Goal: Information Seeking & Learning: Learn about a topic

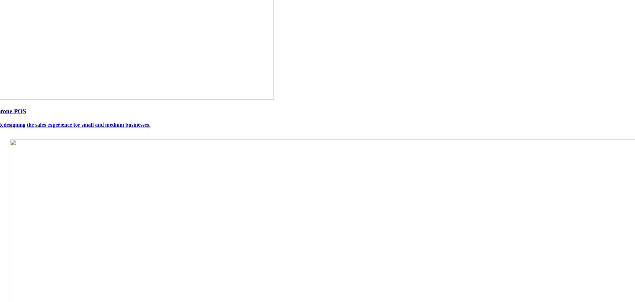
scroll to position [66, 0]
click at [251, 96] on img at bounding box center [135, 25] width 276 height 142
click at [251, 96] on img at bounding box center [136, 25] width 276 height 141
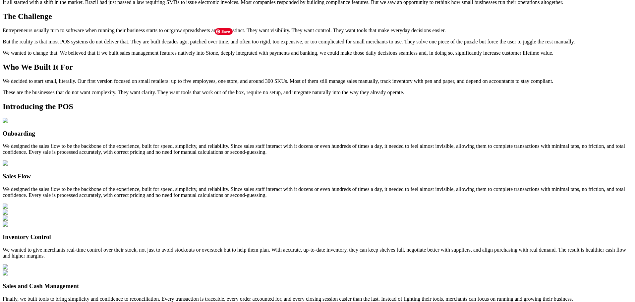
scroll to position [66, 0]
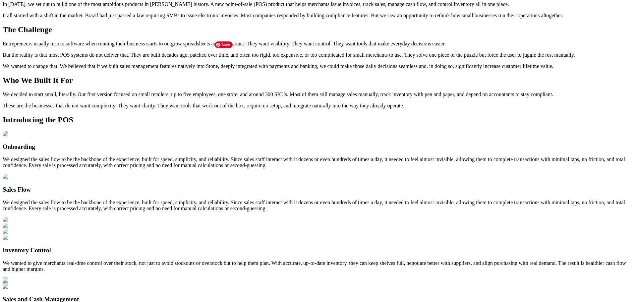
scroll to position [0, 0]
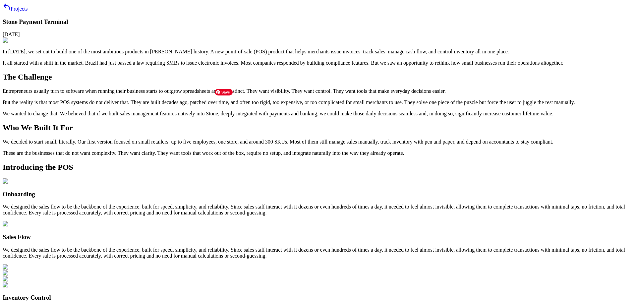
drag, startPoint x: 299, startPoint y: 207, endPoint x: 294, endPoint y: 199, distance: 9.0
click at [170, 43] on img at bounding box center [86, 40] width 167 height 6
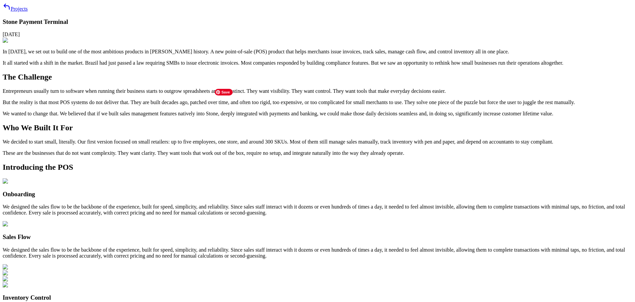
click at [170, 43] on img at bounding box center [86, 40] width 167 height 6
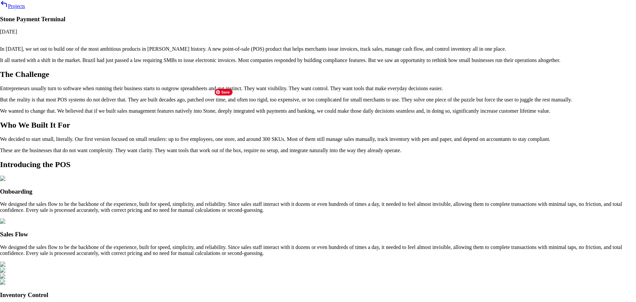
click at [156, 39] on img at bounding box center [66, 35] width 180 height 6
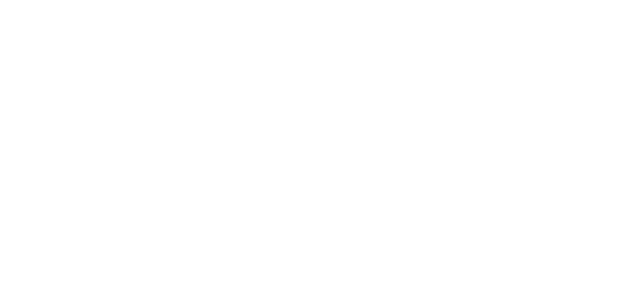
scroll to position [597, 0]
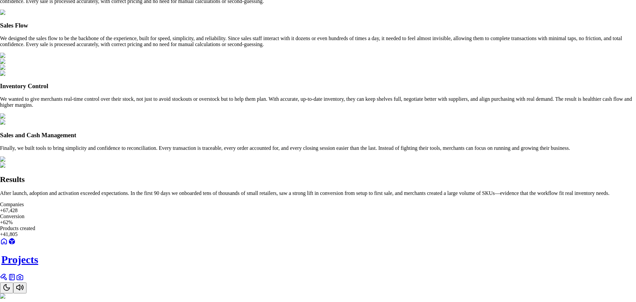
click at [180, 293] on img at bounding box center [90, 296] width 180 height 6
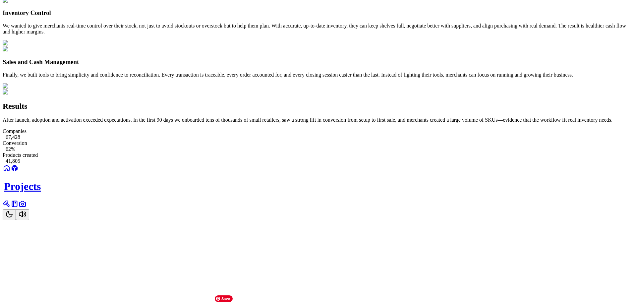
scroll to position [530, 0]
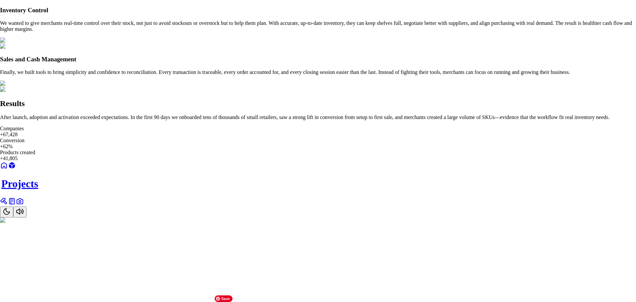
click at [180, 217] on img at bounding box center [90, 220] width 180 height 6
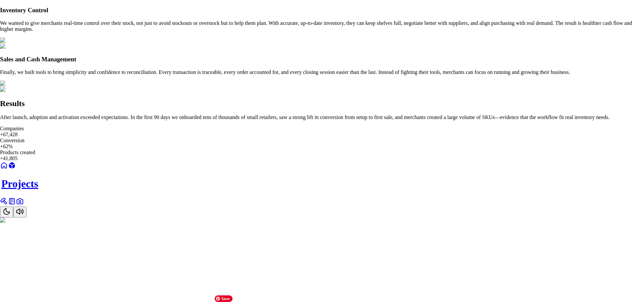
click at [180, 217] on img at bounding box center [90, 220] width 180 height 6
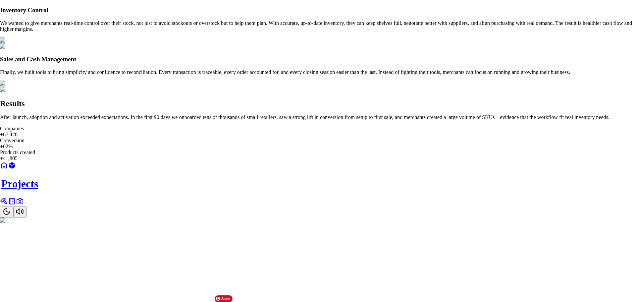
click at [180, 217] on img at bounding box center [90, 220] width 180 height 6
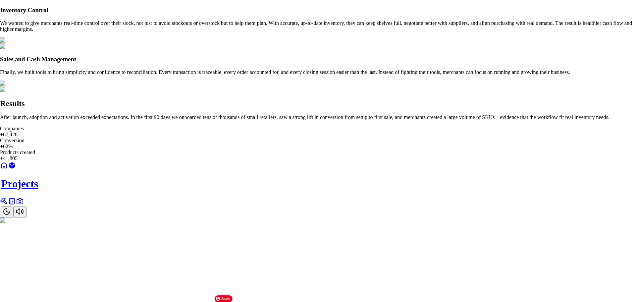
click at [180, 217] on img at bounding box center [90, 220] width 180 height 6
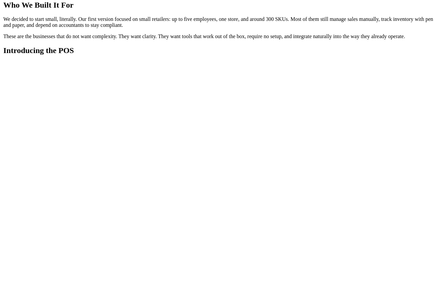
scroll to position [1127, 0]
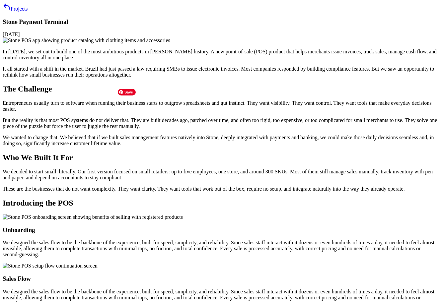
click at [170, 43] on img at bounding box center [86, 40] width 167 height 6
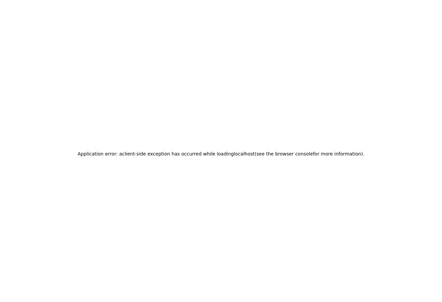
click at [287, 106] on div "Application error: a client -side exception has occurred while loading localhos…" at bounding box center [221, 154] width 437 height 302
click at [276, 143] on div "Application error: a client -side exception has occurred while loading localhos…" at bounding box center [221, 154] width 437 height 302
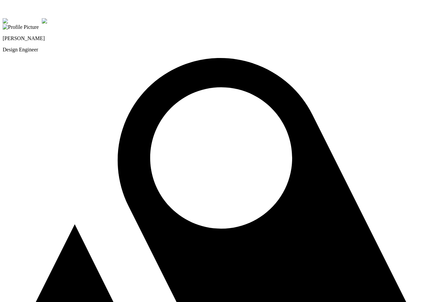
drag, startPoint x: 0, startPoint y: 0, endPoint x: 220, endPoint y: 288, distance: 362.8
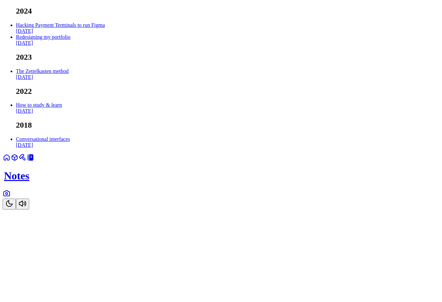
click at [25, 160] on icon at bounding box center [23, 158] width 3 height 3
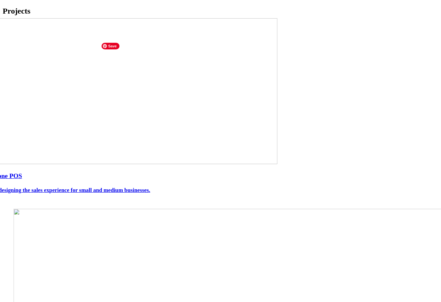
click at [223, 131] on img at bounding box center [134, 91] width 285 height 146
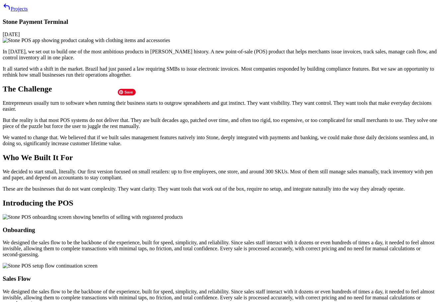
click at [170, 43] on img at bounding box center [86, 40] width 167 height 6
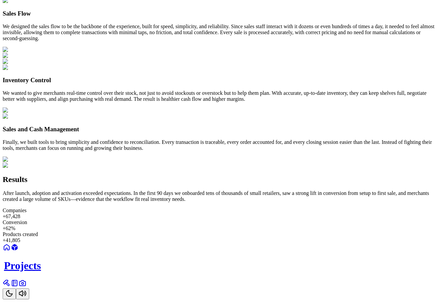
scroll to position [464, 0]
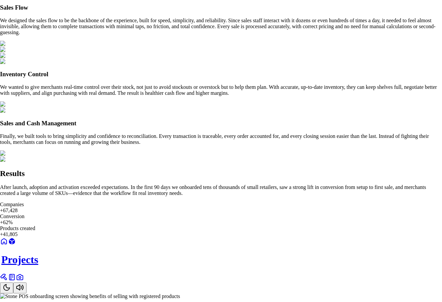
click at [180, 293] on img at bounding box center [90, 296] width 180 height 6
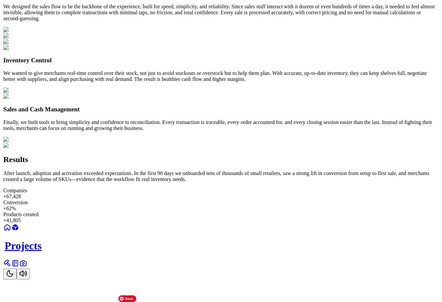
scroll to position [663, 0]
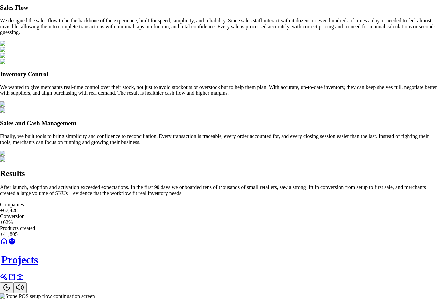
click at [95, 293] on img at bounding box center [47, 296] width 95 height 6
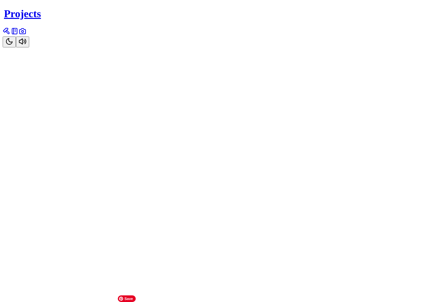
scroll to position [1160, 0]
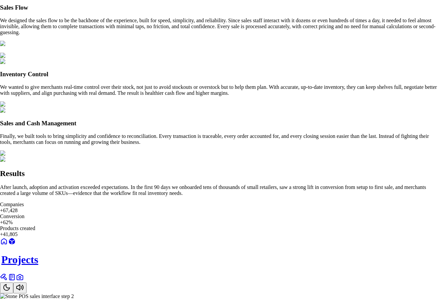
click at [74, 293] on img at bounding box center [37, 296] width 74 height 6
click at [74, 53] on img at bounding box center [37, 50] width 74 height 6
click at [74, 293] on img at bounding box center [37, 296] width 74 height 6
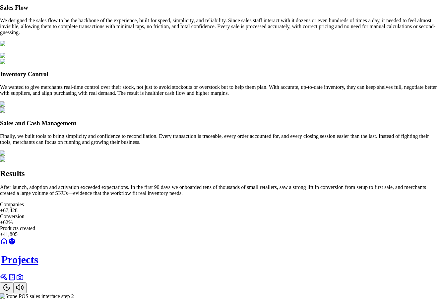
click at [74, 293] on img at bounding box center [37, 296] width 74 height 6
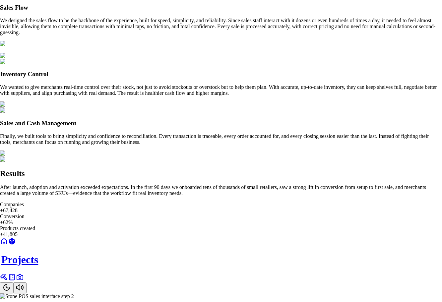
click at [74, 293] on img at bounding box center [37, 296] width 74 height 6
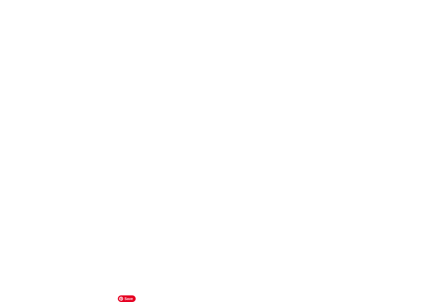
scroll to position [1326, 0]
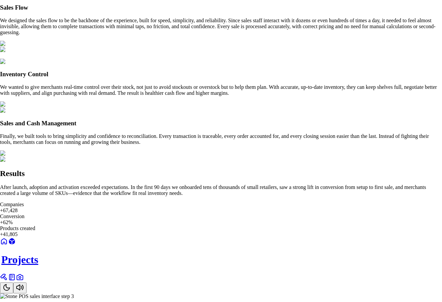
click at [74, 293] on img at bounding box center [37, 296] width 74 height 6
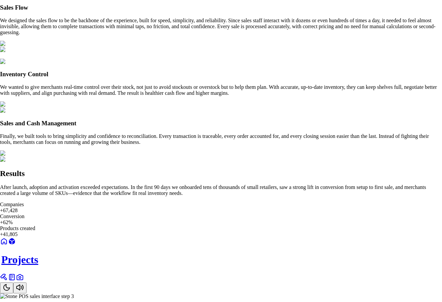
click at [74, 293] on img at bounding box center [37, 296] width 74 height 6
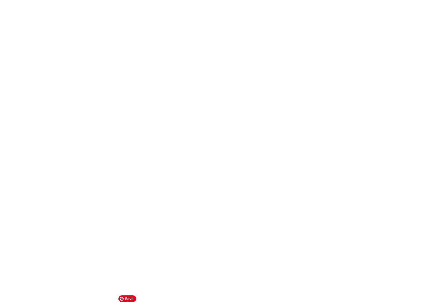
scroll to position [1989, 0]
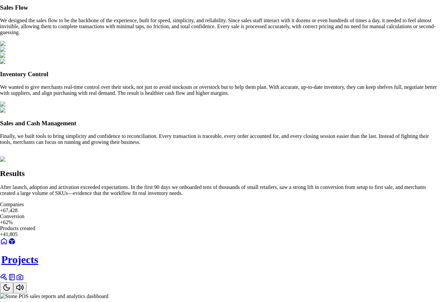
click at [108, 293] on img at bounding box center [54, 296] width 108 height 6
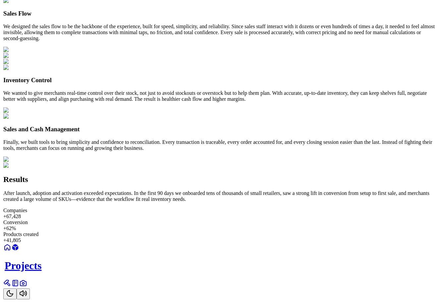
scroll to position [2287, 0]
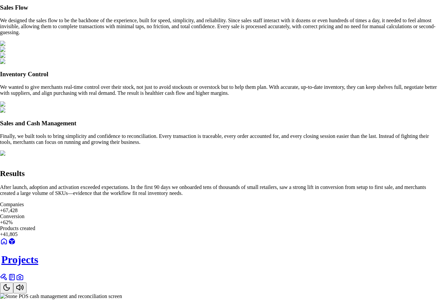
click at [122, 293] on img at bounding box center [61, 296] width 122 height 6
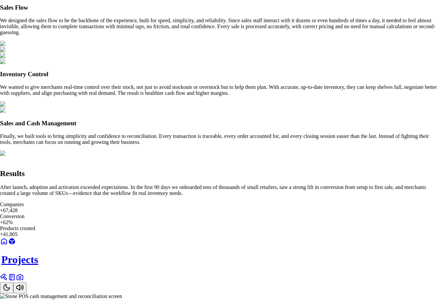
click at [122, 293] on img at bounding box center [61, 296] width 122 height 6
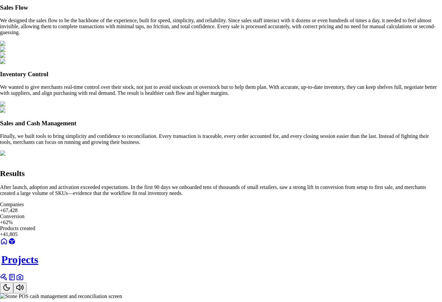
click at [122, 293] on img at bounding box center [61, 296] width 122 height 6
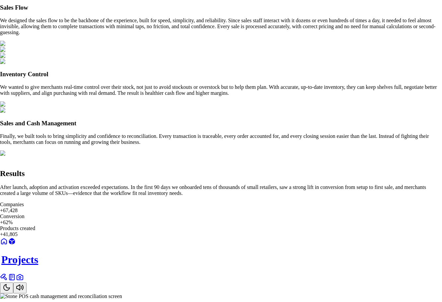
click at [122, 293] on img at bounding box center [61, 296] width 122 height 6
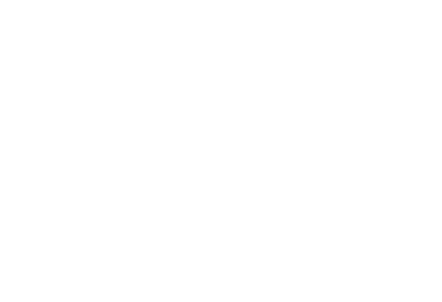
scroll to position [1724, 0]
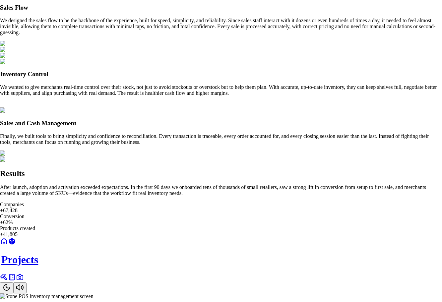
click at [93, 293] on img at bounding box center [46, 296] width 93 height 6
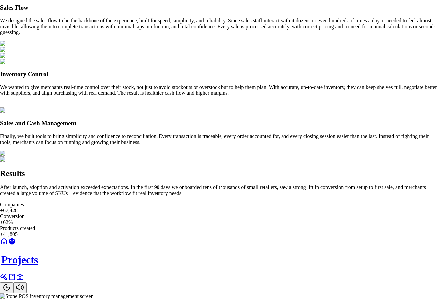
click at [93, 293] on img at bounding box center [46, 296] width 93 height 6
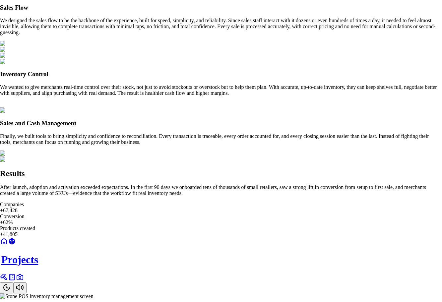
click at [93, 293] on img at bounding box center [46, 296] width 93 height 6
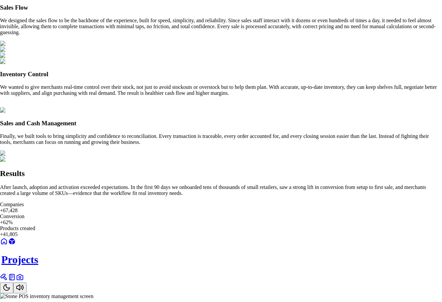
click at [93, 293] on img at bounding box center [46, 296] width 93 height 6
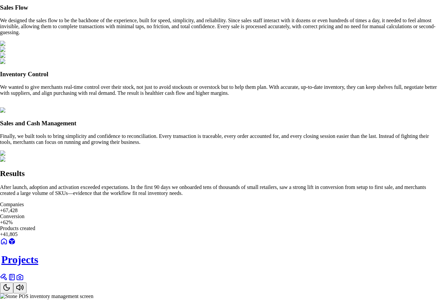
click at [93, 293] on img at bounding box center [46, 296] width 93 height 6
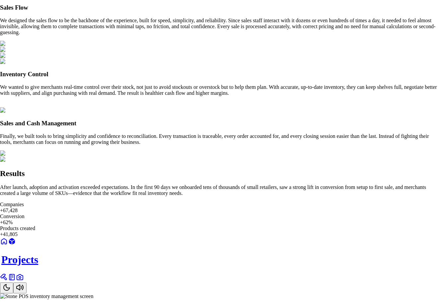
click at [93, 293] on img at bounding box center [46, 296] width 93 height 6
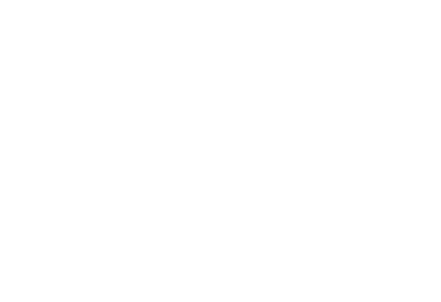
scroll to position [1061, 0]
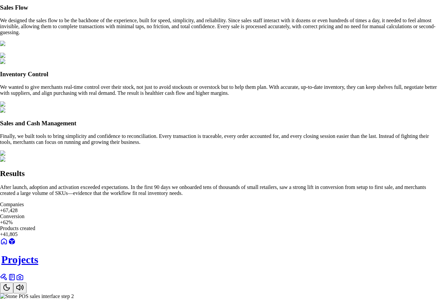
click at [74, 293] on img at bounding box center [37, 296] width 74 height 6
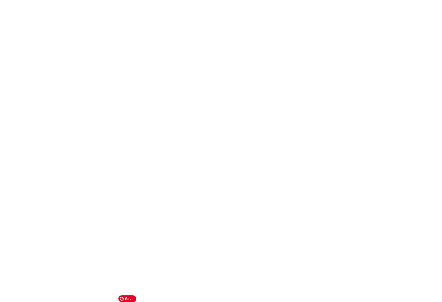
scroll to position [961, 0]
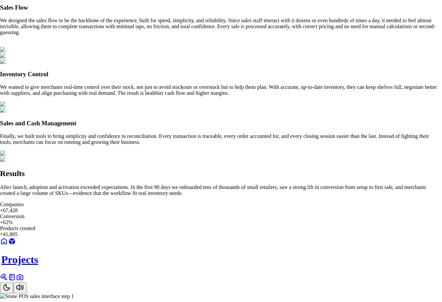
click at [74, 293] on img at bounding box center [37, 296] width 74 height 6
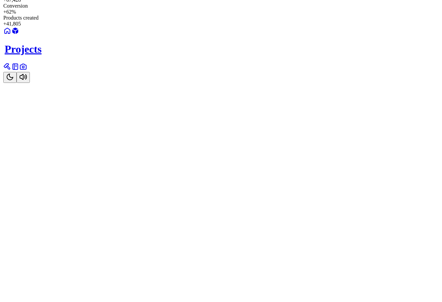
scroll to position [464, 0]
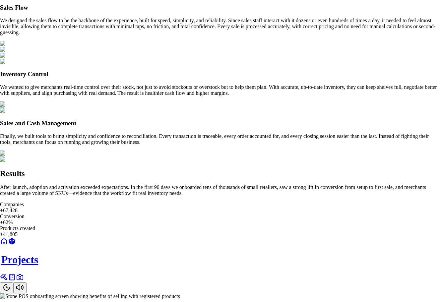
click at [180, 293] on img at bounding box center [90, 296] width 180 height 6
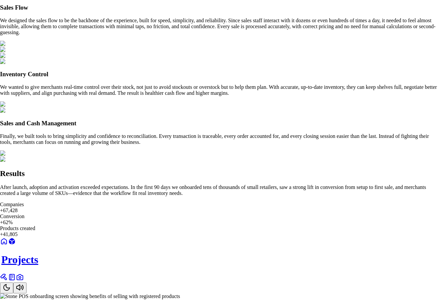
click at [180, 293] on img at bounding box center [90, 296] width 180 height 6
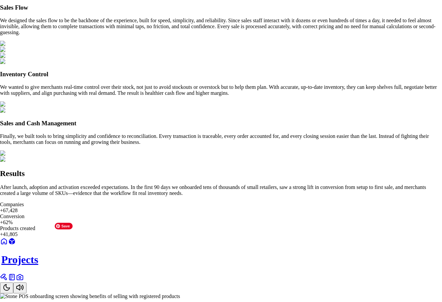
click at [180, 293] on img at bounding box center [90, 296] width 180 height 6
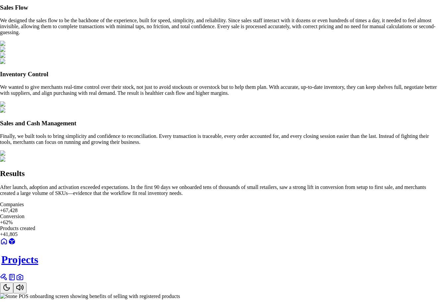
click at [180, 293] on img at bounding box center [90, 296] width 180 height 6
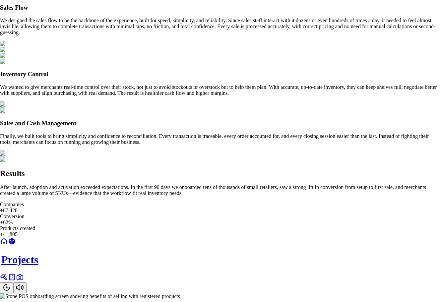
click at [180, 293] on img at bounding box center [90, 296] width 180 height 6
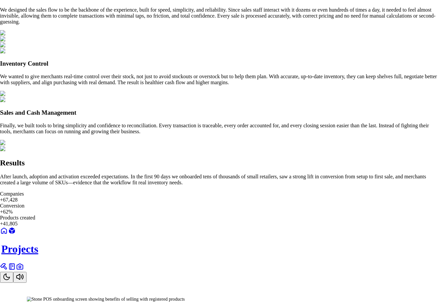
click at [185, 297] on img at bounding box center [106, 299] width 158 height 5
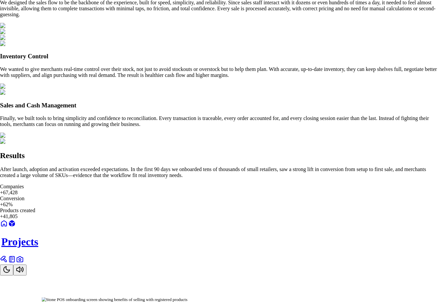
click at [187, 297] on img at bounding box center [115, 299] width 146 height 5
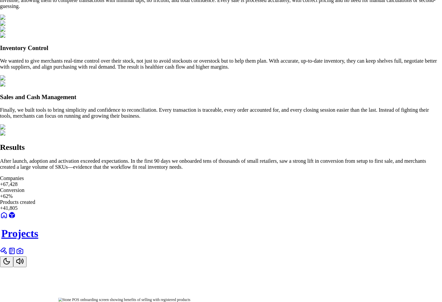
click at [190, 298] on img at bounding box center [124, 300] width 132 height 4
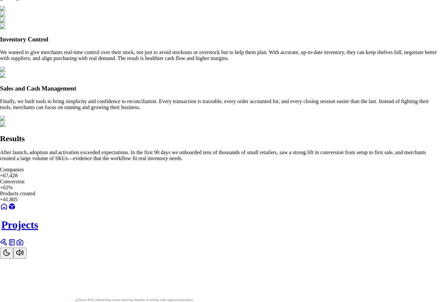
click at [193, 298] on img at bounding box center [134, 300] width 118 height 4
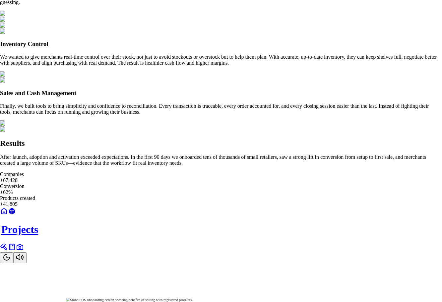
click at [192, 298] on img at bounding box center [128, 300] width 125 height 4
click at [259, 263] on div at bounding box center [220, 263] width 441 height 0
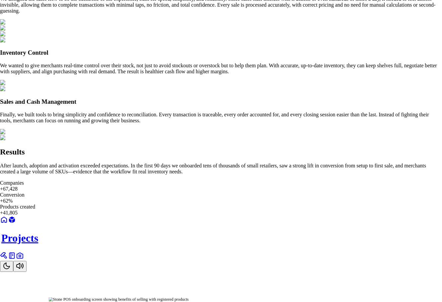
click at [189, 297] on img at bounding box center [119, 299] width 140 height 5
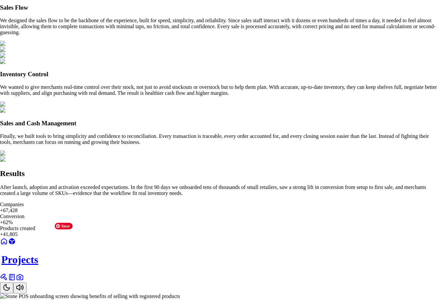
click at [180, 293] on img at bounding box center [90, 296] width 180 height 6
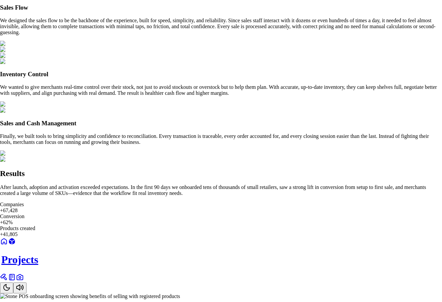
click at [180, 293] on img at bounding box center [90, 296] width 180 height 6
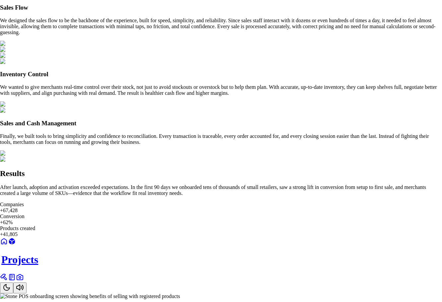
click at [180, 293] on img at bounding box center [90, 296] width 180 height 6
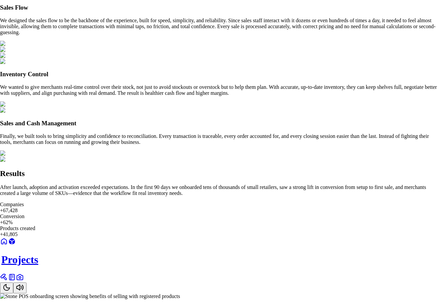
click at [180, 293] on img at bounding box center [90, 296] width 180 height 6
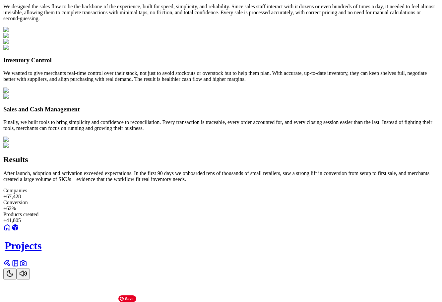
scroll to position [762, 0]
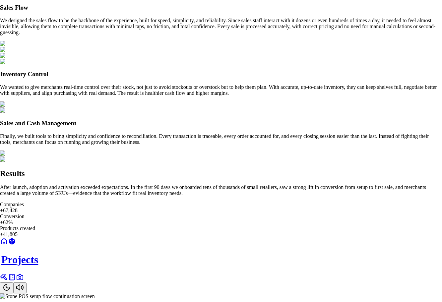
click at [95, 293] on img at bounding box center [47, 296] width 95 height 6
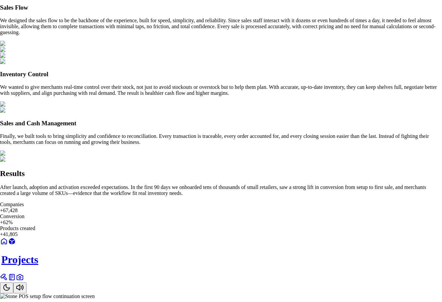
click at [95, 293] on img at bounding box center [47, 296] width 95 height 6
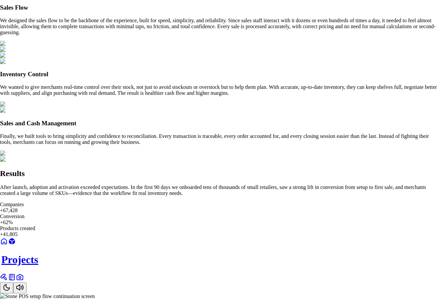
click at [95, 293] on img at bounding box center [47, 296] width 95 height 6
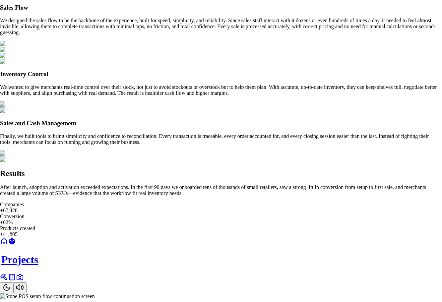
click at [95, 293] on img at bounding box center [47, 296] width 95 height 6
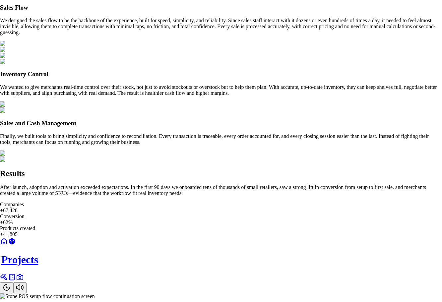
click at [95, 293] on img at bounding box center [47, 296] width 95 height 6
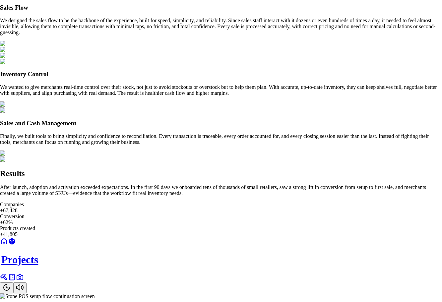
click at [95, 293] on img at bounding box center [47, 296] width 95 height 6
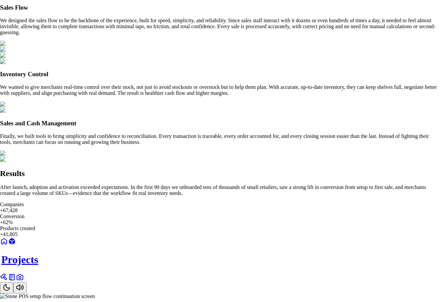
click at [95, 293] on img at bounding box center [47, 296] width 95 height 6
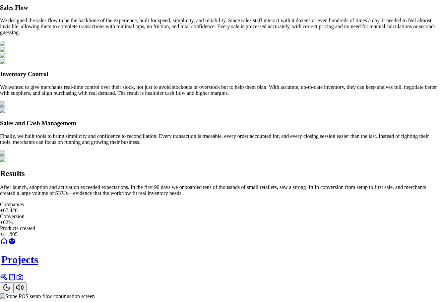
click at [95, 293] on img at bounding box center [47, 296] width 95 height 6
click at [96, 293] on img at bounding box center [49, 296] width 93 height 6
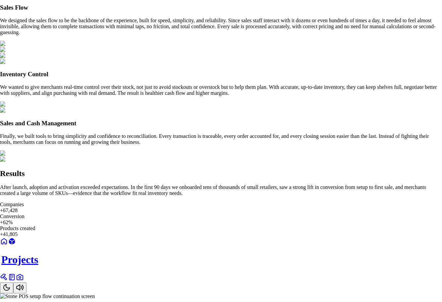
click at [95, 293] on img at bounding box center [47, 296] width 95 height 6
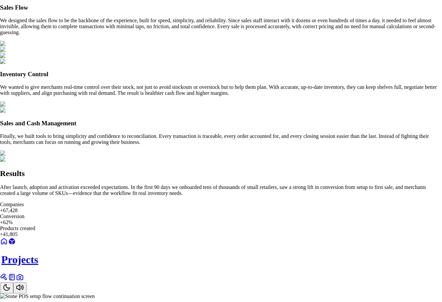
click at [95, 293] on img at bounding box center [47, 296] width 95 height 6
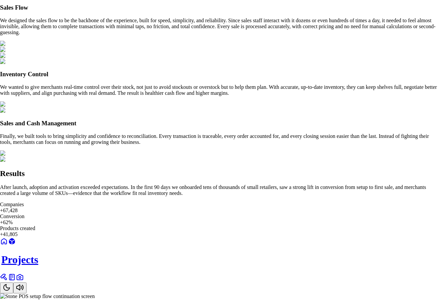
click at [95, 293] on img at bounding box center [47, 296] width 95 height 6
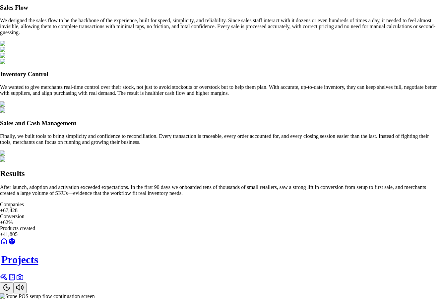
click at [95, 293] on img at bounding box center [47, 296] width 95 height 6
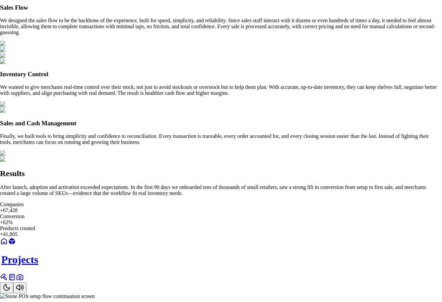
click at [95, 293] on img at bounding box center [47, 296] width 95 height 6
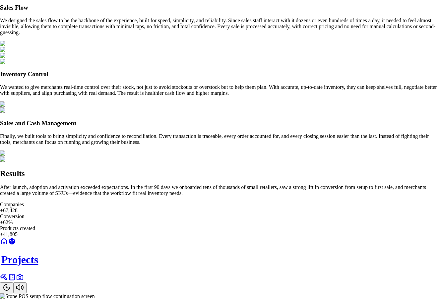
click at [95, 293] on img at bounding box center [47, 296] width 95 height 6
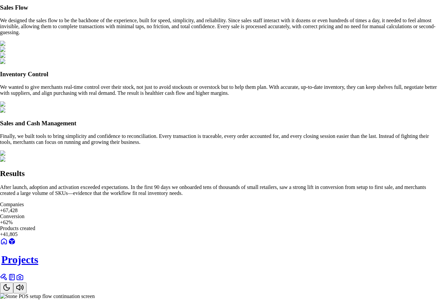
click at [95, 293] on img at bounding box center [47, 296] width 95 height 6
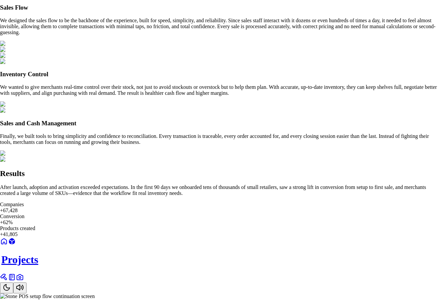
click at [95, 293] on img at bounding box center [47, 296] width 95 height 6
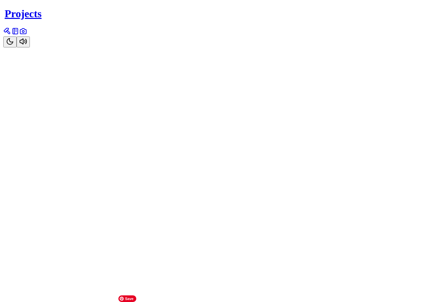
scroll to position [1028, 0]
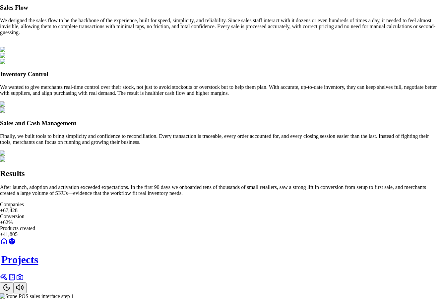
click at [74, 293] on img at bounding box center [37, 296] width 74 height 6
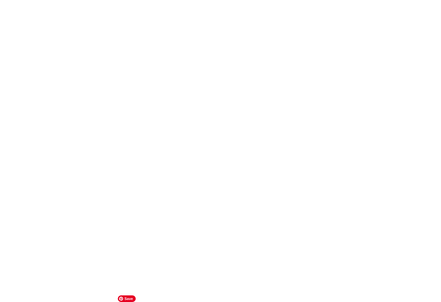
scroll to position [1226, 0]
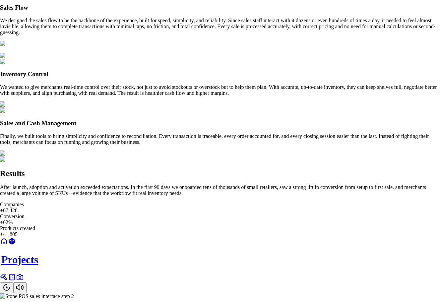
click at [74, 293] on img at bounding box center [37, 296] width 74 height 6
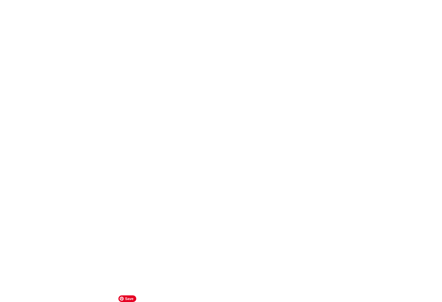
scroll to position [1293, 0]
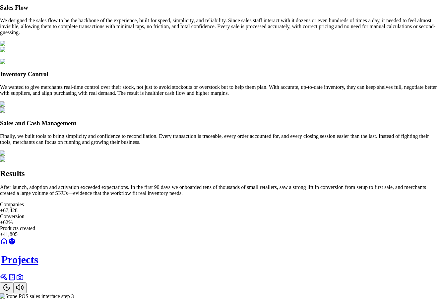
click at [74, 293] on img at bounding box center [37, 296] width 74 height 6
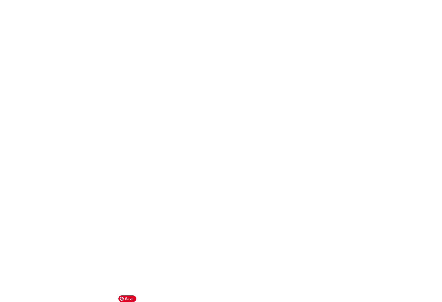
scroll to position [1458, 0]
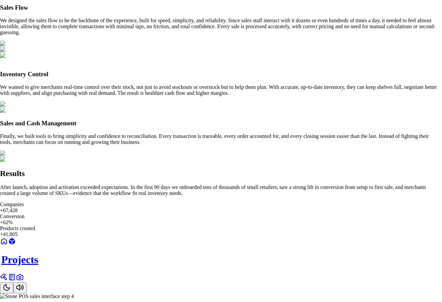
click at [74, 293] on img at bounding box center [37, 296] width 74 height 6
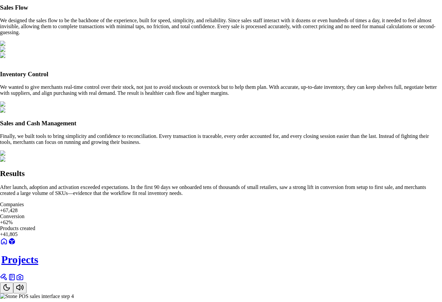
click at [74, 293] on img at bounding box center [37, 296] width 74 height 6
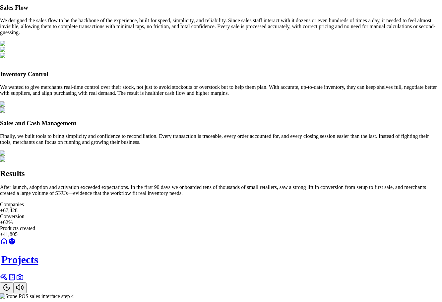
click at [74, 293] on img at bounding box center [37, 296] width 74 height 6
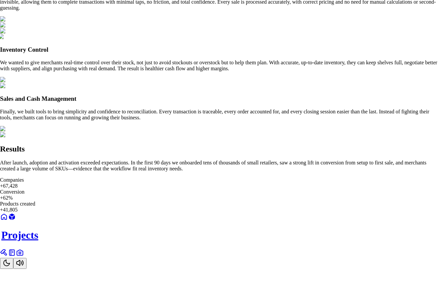
click at [73, 40] on img at bounding box center [35, 37] width 74 height 6
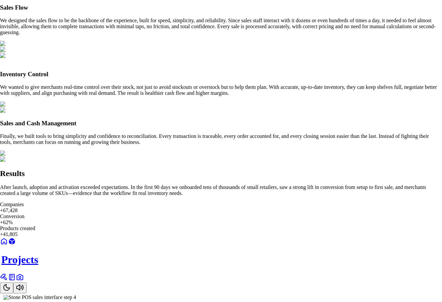
click at [76, 295] on img at bounding box center [39, 298] width 73 height 6
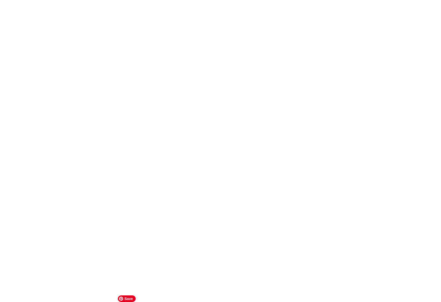
scroll to position [1260, 0]
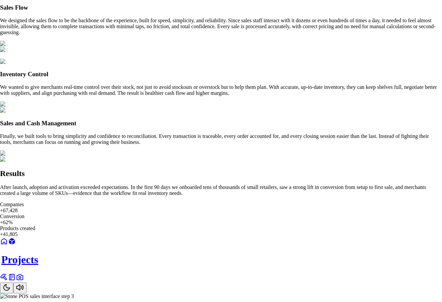
click at [74, 293] on img at bounding box center [37, 296] width 74 height 6
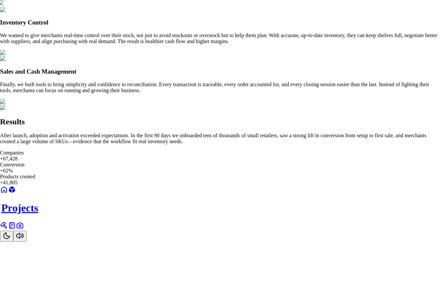
click at [73, 6] on img at bounding box center [35, 3] width 75 height 6
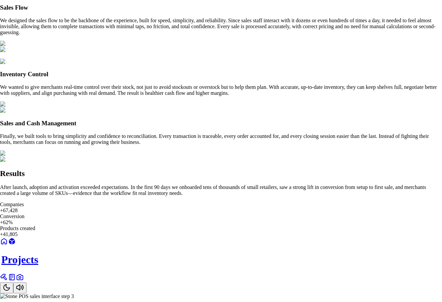
click at [74, 293] on img at bounding box center [37, 296] width 74 height 6
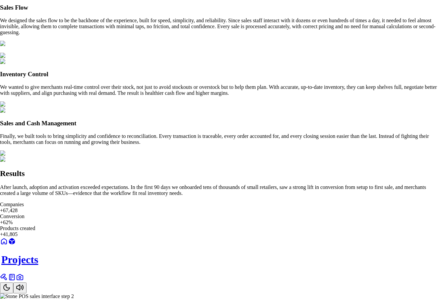
click at [74, 293] on img at bounding box center [37, 296] width 74 height 6
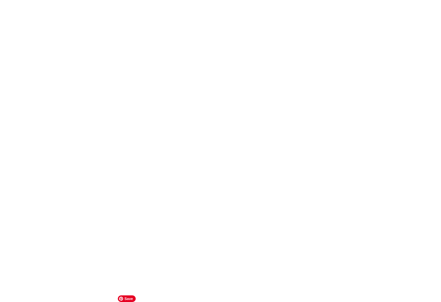
scroll to position [1094, 0]
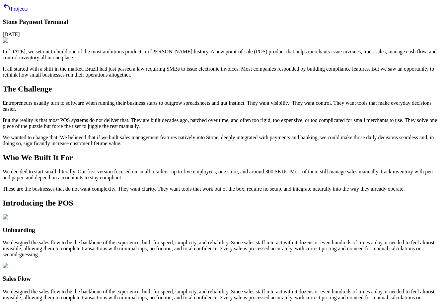
scroll to position [464, 0]
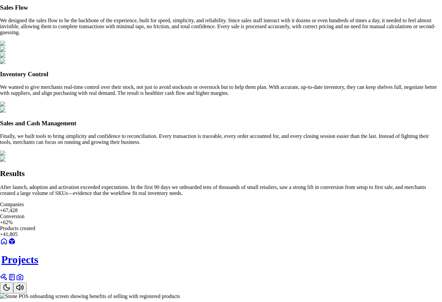
click at [180, 293] on img at bounding box center [90, 296] width 180 height 6
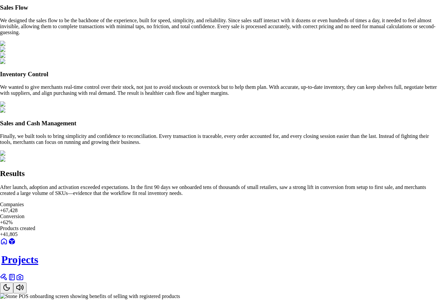
click at [180, 293] on img at bounding box center [90, 296] width 180 height 6
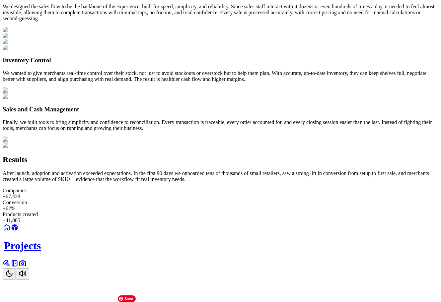
scroll to position [497, 0]
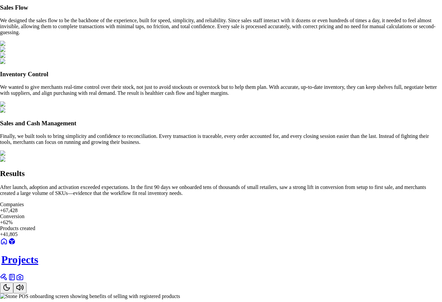
click at [180, 293] on img at bounding box center [90, 296] width 180 height 6
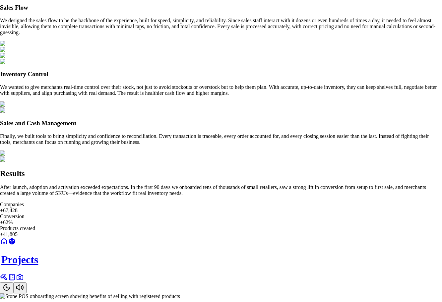
click at [180, 293] on img at bounding box center [90, 296] width 180 height 6
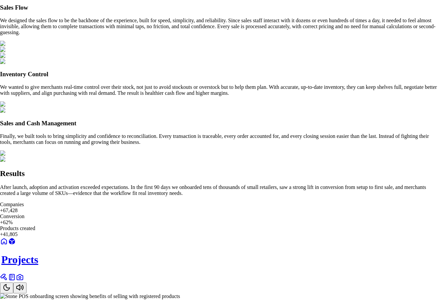
click at [180, 293] on img at bounding box center [90, 296] width 180 height 6
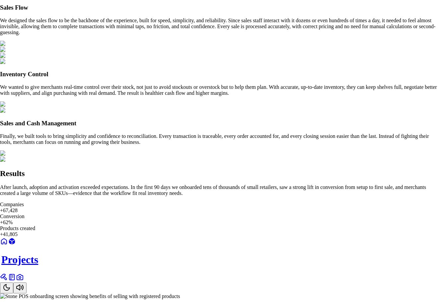
click at [180, 293] on img at bounding box center [90, 296] width 180 height 6
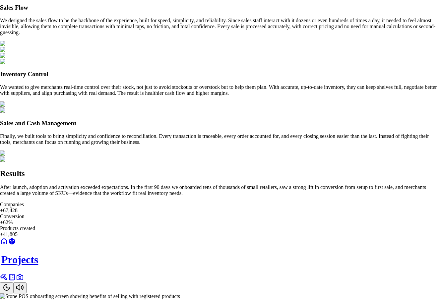
click at [180, 293] on img at bounding box center [90, 296] width 180 height 6
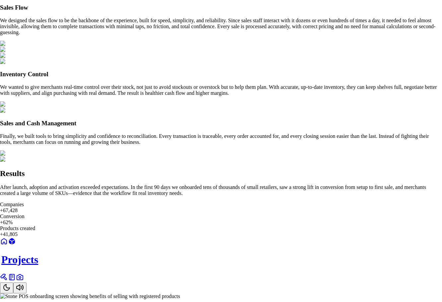
click at [180, 293] on img at bounding box center [90, 296] width 180 height 6
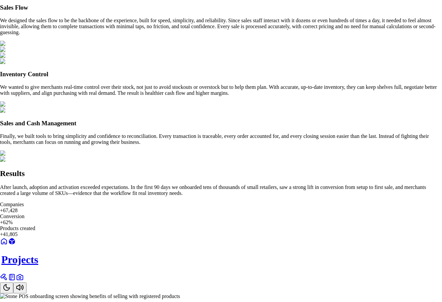
click at [160, 293] on img at bounding box center [90, 296] width 180 height 6
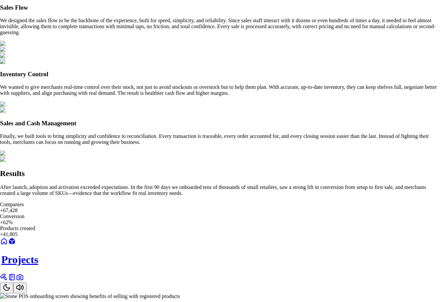
click at [160, 293] on img at bounding box center [90, 296] width 180 height 6
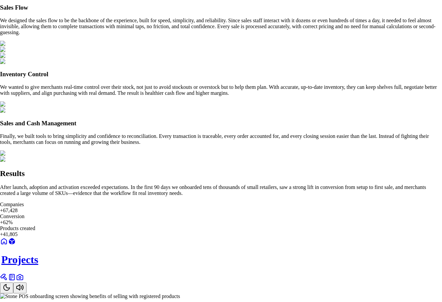
click at [160, 293] on img at bounding box center [90, 296] width 180 height 6
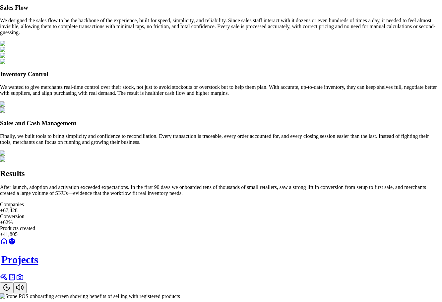
click at [180, 293] on img at bounding box center [90, 296] width 180 height 6
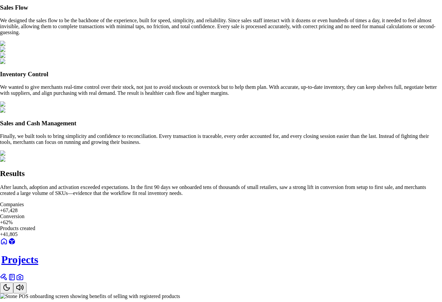
click at [180, 293] on img at bounding box center [90, 296] width 180 height 6
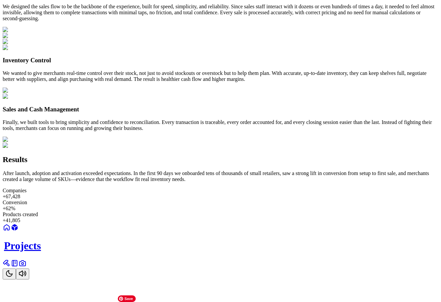
scroll to position [497, 0]
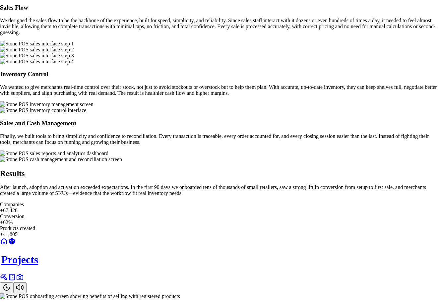
click at [180, 293] on img at bounding box center [90, 296] width 180 height 6
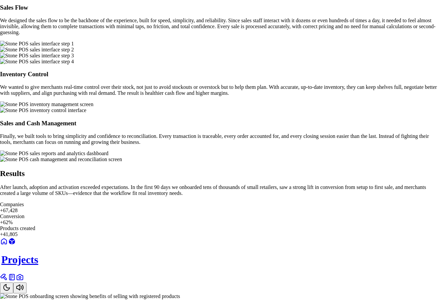
click at [180, 293] on img at bounding box center [90, 296] width 180 height 6
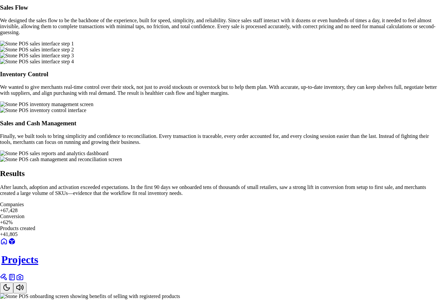
click at [180, 293] on img at bounding box center [90, 296] width 180 height 6
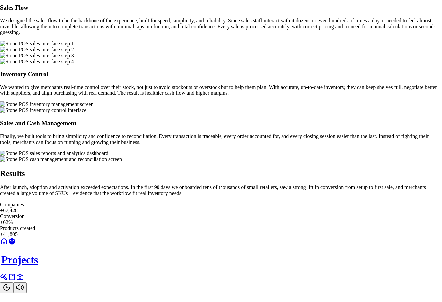
click at [308, 293] on div at bounding box center [220, 296] width 441 height 6
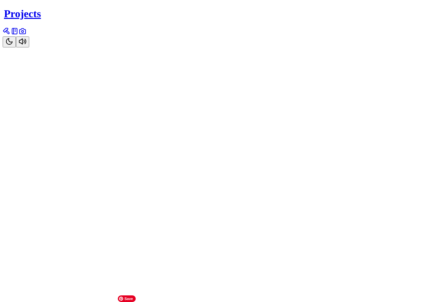
scroll to position [696, 0]
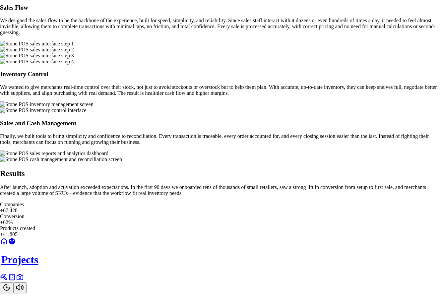
click at [222, 293] on div at bounding box center [220, 296] width 441 height 6
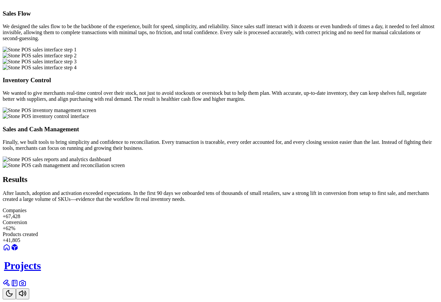
scroll to position [829, 0]
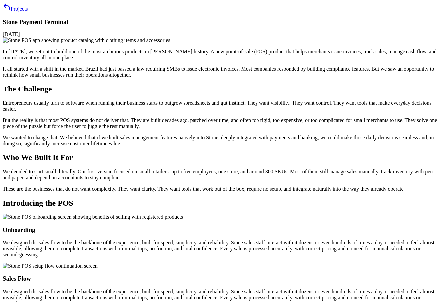
scroll to position [1922, 0]
click at [170, 43] on img at bounding box center [86, 40] width 167 height 6
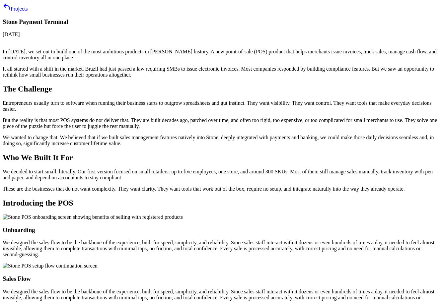
click at [223, 43] on div at bounding box center [220, 40] width 435 height 6
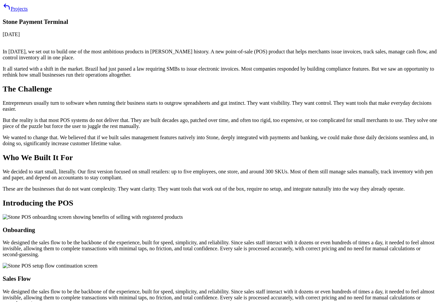
click at [223, 43] on div at bounding box center [220, 40] width 435 height 6
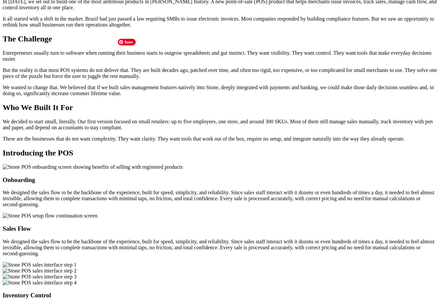
scroll to position [33, 0]
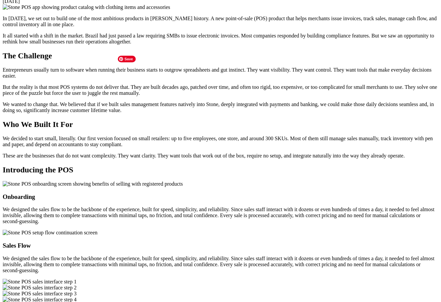
click at [170, 10] on img at bounding box center [86, 7] width 167 height 6
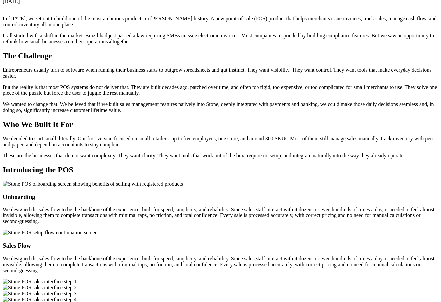
click at [249, 10] on div at bounding box center [220, 7] width 435 height 6
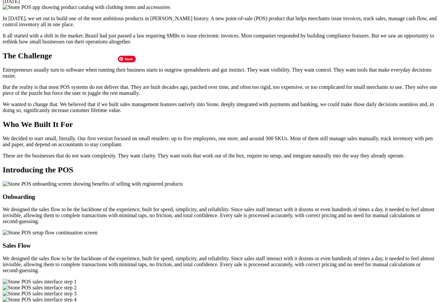
click at [170, 10] on img at bounding box center [86, 7] width 167 height 6
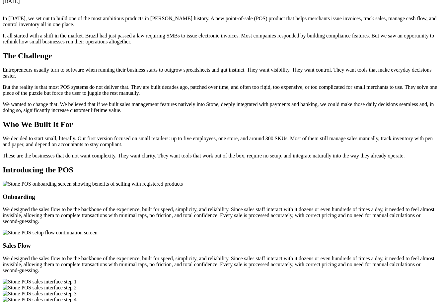
click at [210, 10] on div at bounding box center [220, 7] width 435 height 6
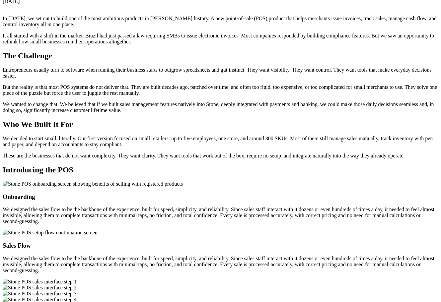
click at [210, 10] on div at bounding box center [220, 7] width 435 height 6
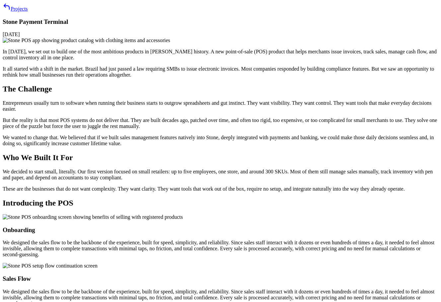
scroll to position [33, 0]
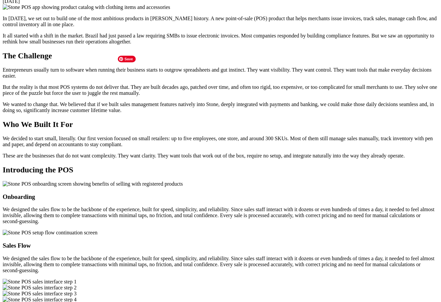
click at [170, 10] on img at bounding box center [86, 7] width 167 height 6
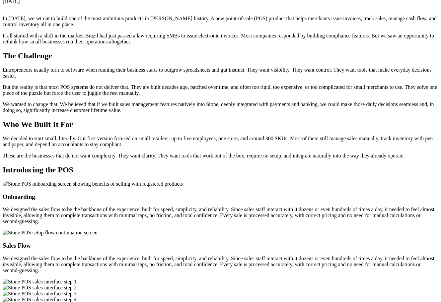
click at [210, 10] on div at bounding box center [220, 7] width 435 height 6
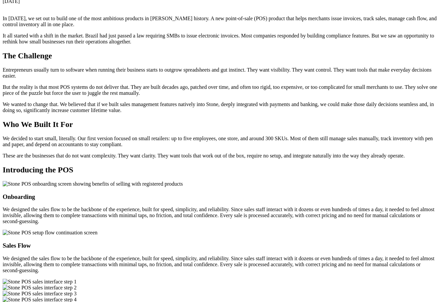
click at [219, 10] on div at bounding box center [220, 7] width 435 height 6
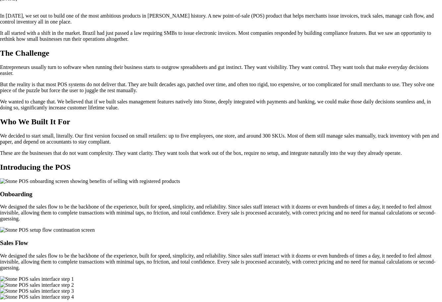
click at [51, 140] on div "Projects Stone Payment Terminal October 10, 2024 In 2024, we set out to build o…" at bounding box center [219, 220] width 439 height 506
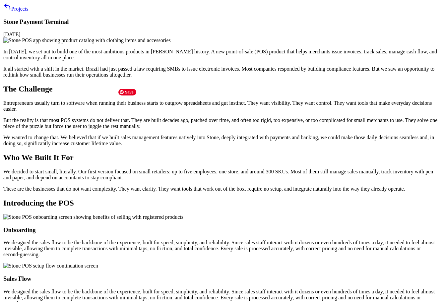
scroll to position [33, 0]
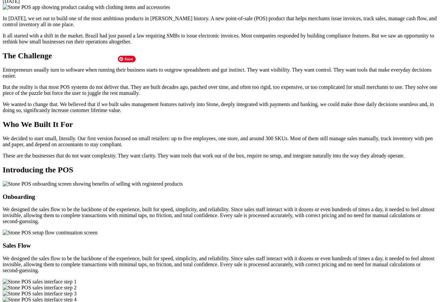
click at [170, 10] on img at bounding box center [86, 7] width 167 height 6
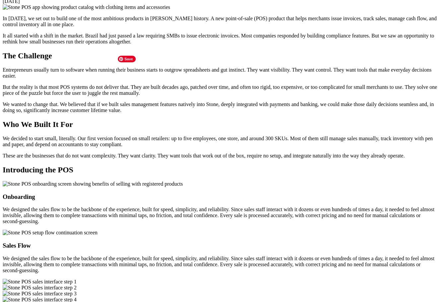
click at [170, 10] on img at bounding box center [86, 7] width 167 height 6
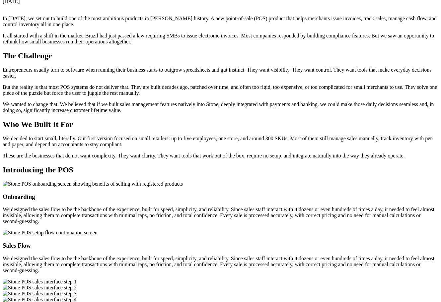
click at [259, 10] on div at bounding box center [220, 7] width 435 height 6
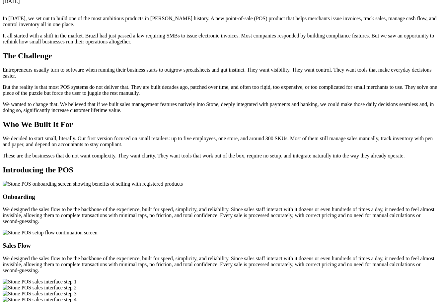
click at [255, 10] on div at bounding box center [220, 7] width 435 height 6
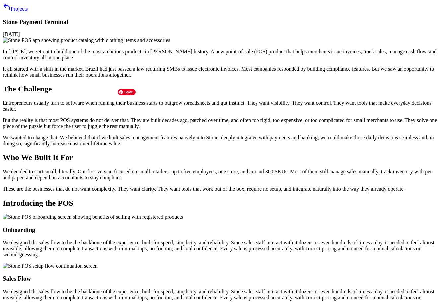
scroll to position [33, 0]
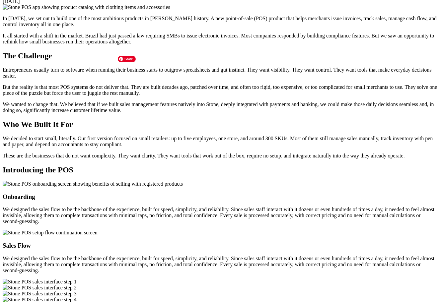
click at [170, 10] on img at bounding box center [86, 7] width 167 height 6
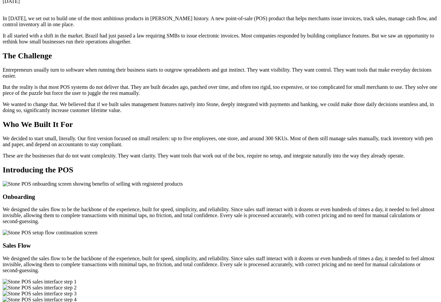
click at [221, 10] on div at bounding box center [220, 7] width 435 height 6
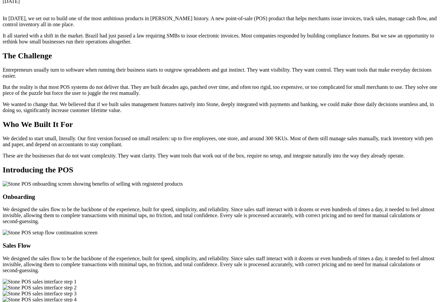
click at [221, 10] on div at bounding box center [220, 7] width 435 height 6
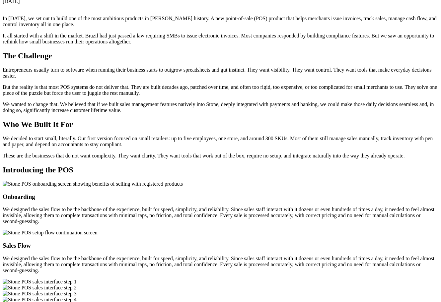
click at [225, 10] on div at bounding box center [220, 7] width 435 height 6
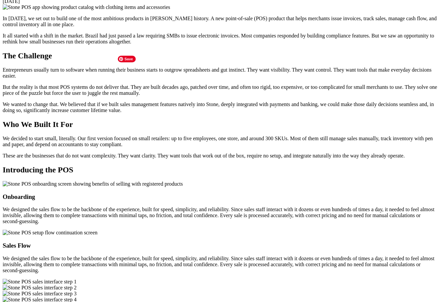
click at [170, 10] on img at bounding box center [86, 7] width 167 height 6
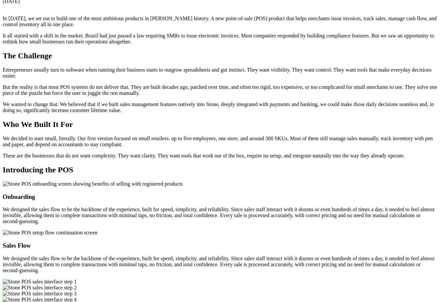
click at [236, 10] on div at bounding box center [220, 7] width 435 height 6
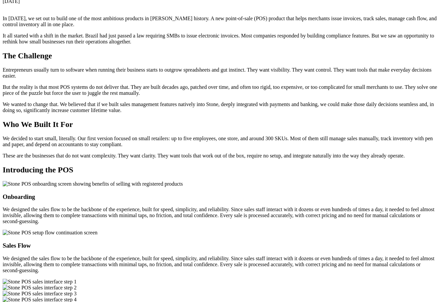
click at [218, 10] on div at bounding box center [220, 7] width 435 height 6
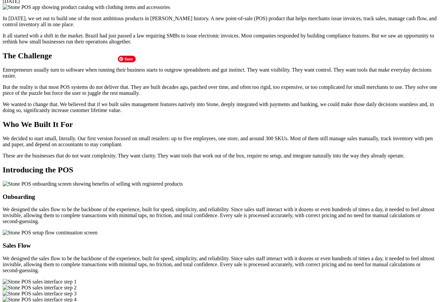
click at [170, 10] on img at bounding box center [86, 7] width 167 height 6
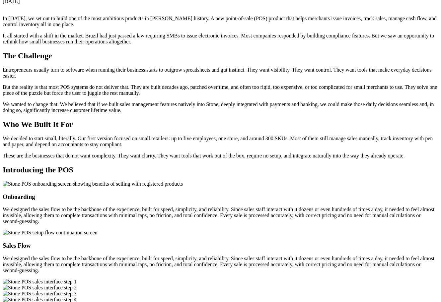
click at [224, 10] on div at bounding box center [220, 7] width 435 height 6
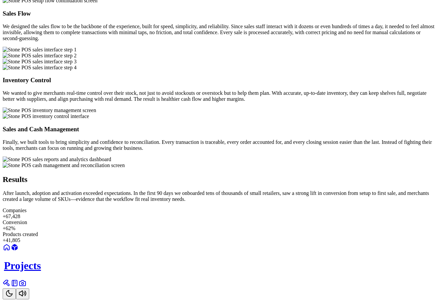
scroll to position [630, 0]
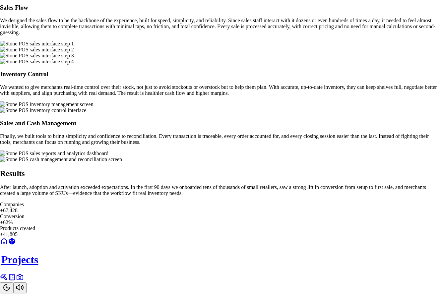
click at [268, 293] on div at bounding box center [220, 296] width 441 height 6
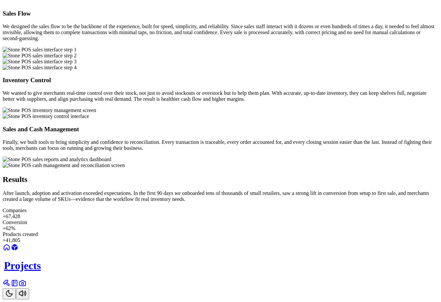
scroll to position [796, 0]
click at [252, 4] on div at bounding box center [220, 1] width 435 height 6
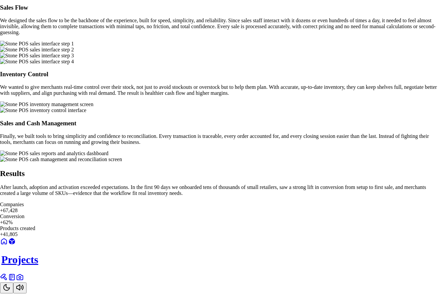
click at [252, 293] on div at bounding box center [220, 296] width 441 height 6
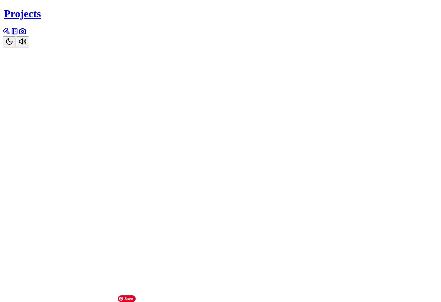
click at [95, 51] on img at bounding box center [47, 48] width 95 height 6
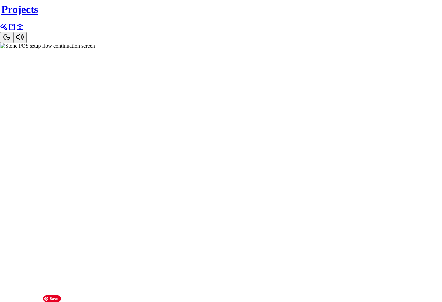
click at [95, 49] on img at bounding box center [47, 46] width 95 height 6
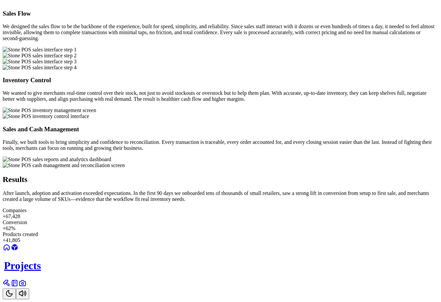
click at [265, 4] on div at bounding box center [220, 1] width 435 height 6
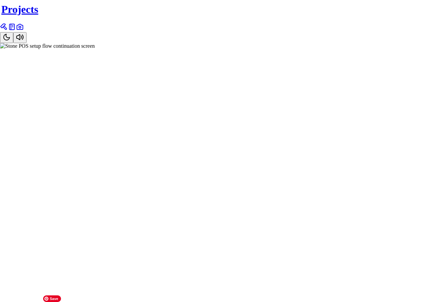
click at [95, 49] on img at bounding box center [47, 46] width 95 height 6
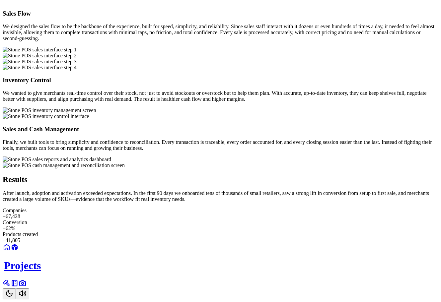
scroll to position [729, 0]
click at [251, 4] on div at bounding box center [220, 1] width 435 height 6
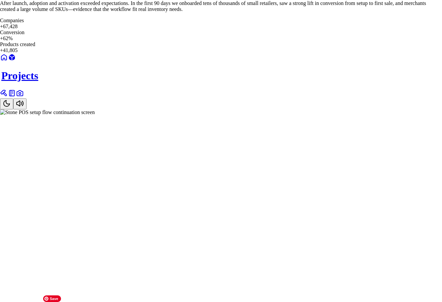
click at [95, 115] on img at bounding box center [47, 112] width 95 height 6
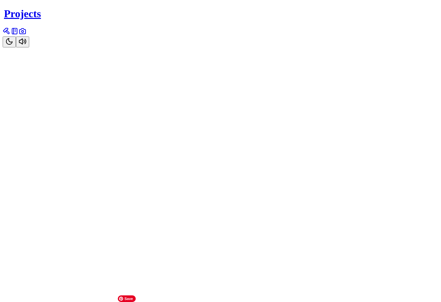
click at [95, 51] on img at bounding box center [47, 48] width 95 height 6
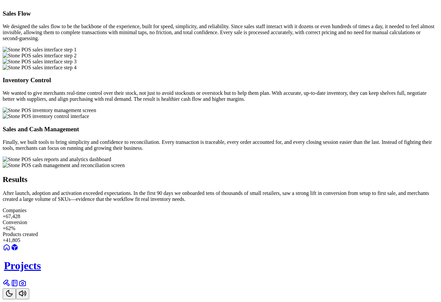
click at [259, 4] on div at bounding box center [220, 1] width 435 height 6
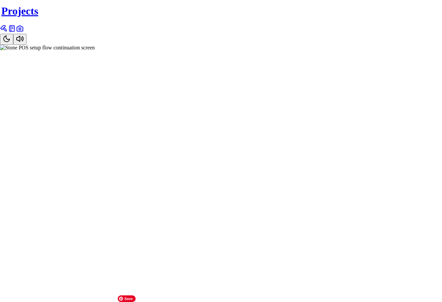
click at [95, 51] on img at bounding box center [47, 48] width 95 height 6
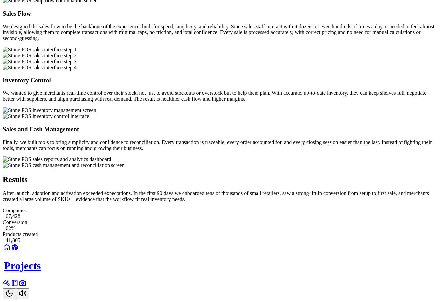
click at [97, 4] on img at bounding box center [50, 1] width 95 height 6
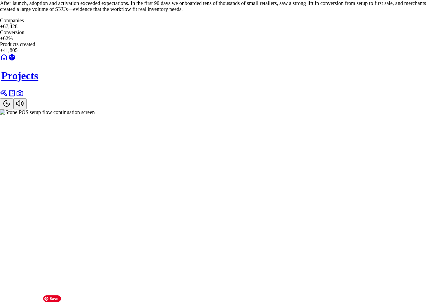
click at [95, 115] on img at bounding box center [47, 112] width 95 height 6
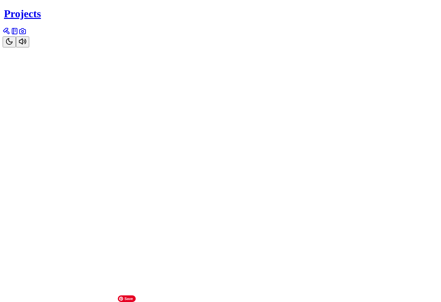
click at [95, 51] on img at bounding box center [47, 48] width 95 height 6
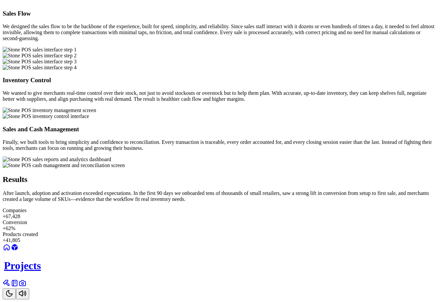
click at [241, 4] on div at bounding box center [220, 1] width 435 height 6
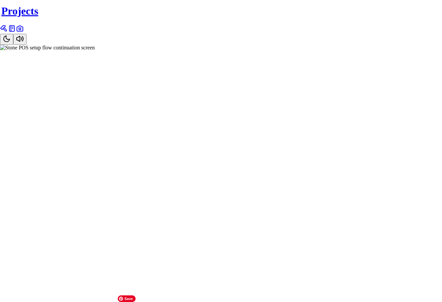
click at [95, 51] on img at bounding box center [47, 48] width 95 height 6
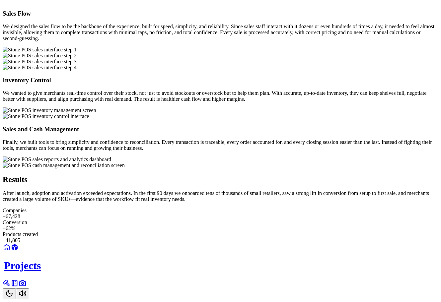
click at [232, 4] on div at bounding box center [220, 1] width 435 height 6
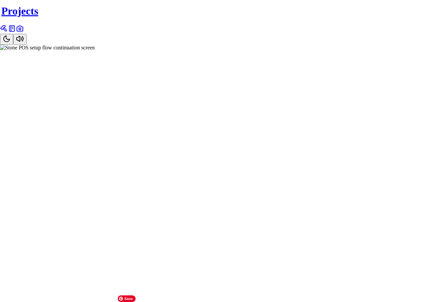
click at [95, 51] on img at bounding box center [47, 48] width 95 height 6
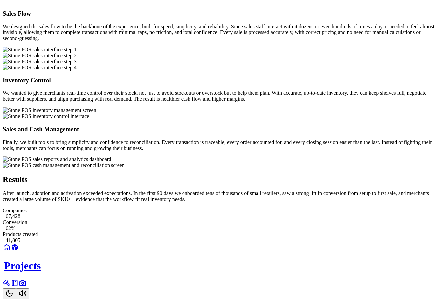
click at [248, 4] on div at bounding box center [220, 1] width 435 height 6
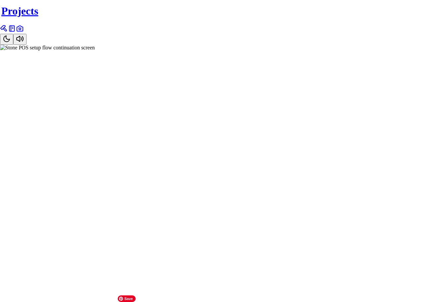
click at [95, 51] on img at bounding box center [47, 48] width 95 height 6
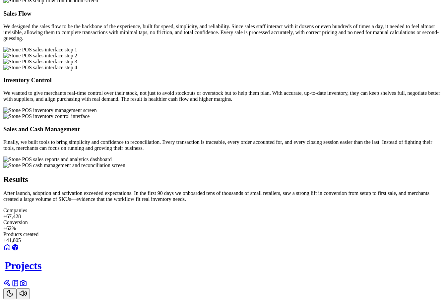
scroll to position [0, 0]
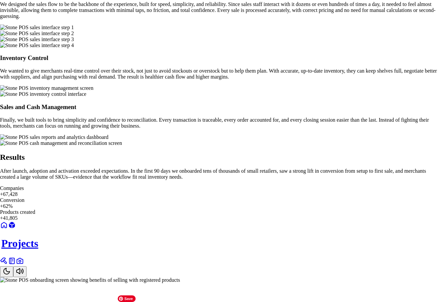
click at [180, 277] on img at bounding box center [90, 280] width 180 height 6
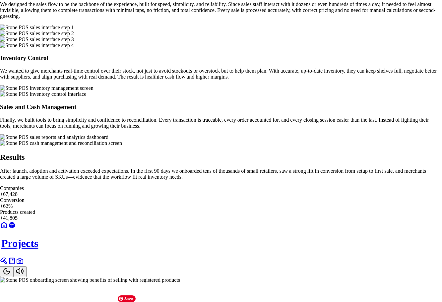
click at [180, 277] on img at bounding box center [90, 280] width 180 height 6
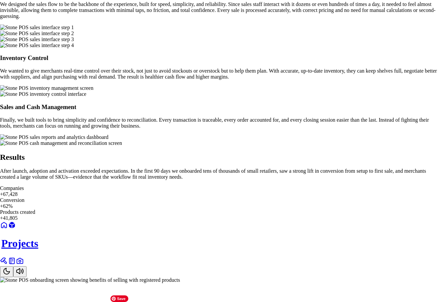
click at [180, 277] on img at bounding box center [90, 280] width 180 height 6
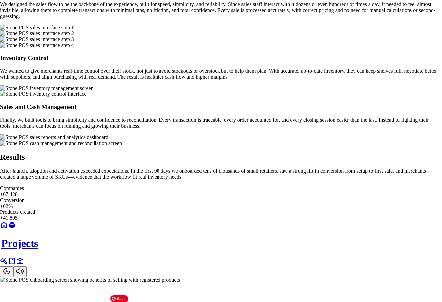
click at [180, 277] on img at bounding box center [90, 280] width 180 height 6
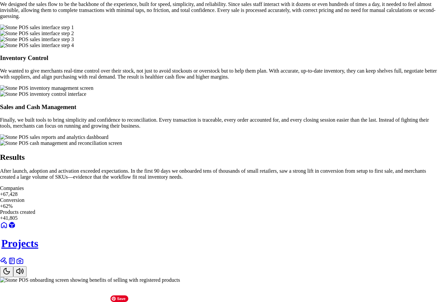
click at [180, 277] on img at bounding box center [90, 280] width 180 height 6
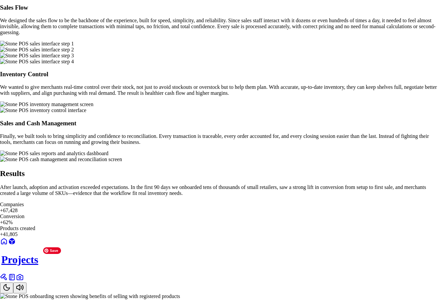
click at [180, 293] on img at bounding box center [90, 296] width 180 height 6
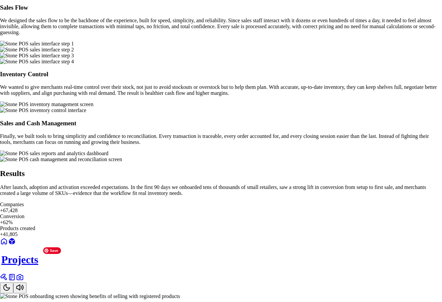
click at [180, 293] on img at bounding box center [90, 296] width 180 height 6
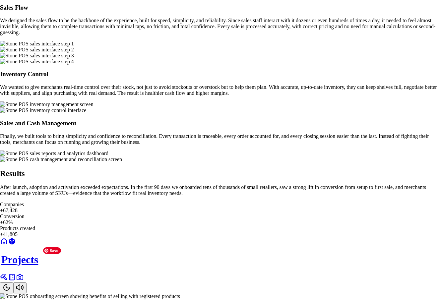
click at [180, 293] on img at bounding box center [90, 296] width 180 height 6
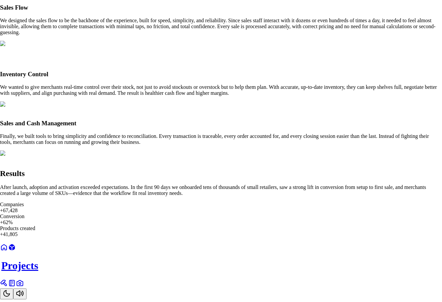
scroll to position [498, 0]
click at [180, 237] on img at bounding box center [90, 240] width 180 height 6
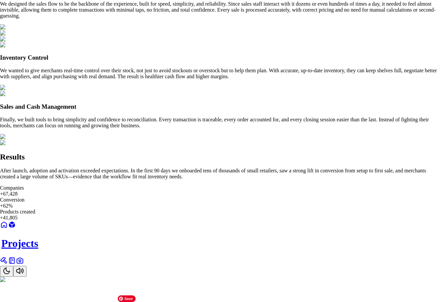
click at [180, 277] on img at bounding box center [90, 280] width 180 height 6
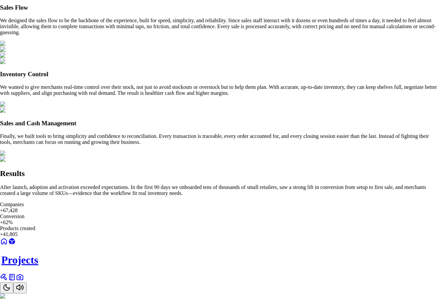
click at [180, 293] on img at bounding box center [90, 296] width 180 height 6
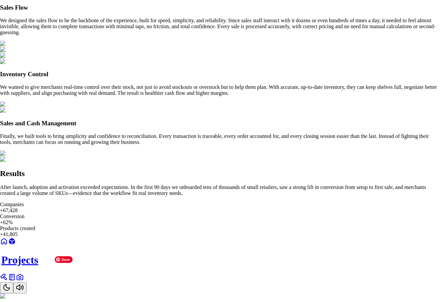
click at [180, 293] on img at bounding box center [90, 296] width 180 height 6
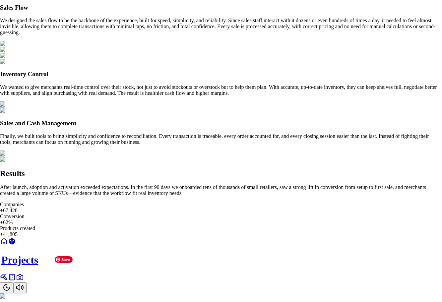
click at [180, 293] on img at bounding box center [90, 296] width 180 height 6
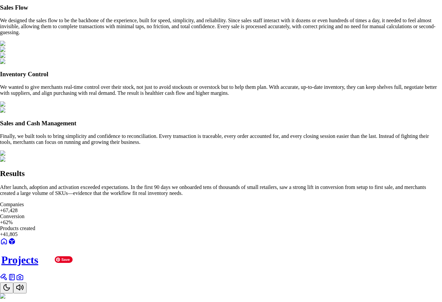
click at [180, 293] on img at bounding box center [90, 296] width 180 height 6
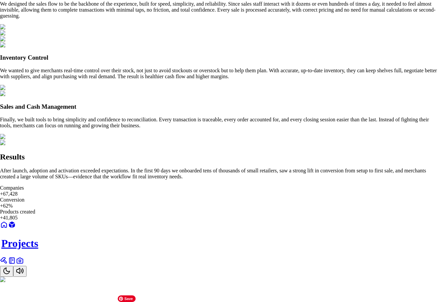
click at [180, 277] on img at bounding box center [90, 280] width 180 height 6
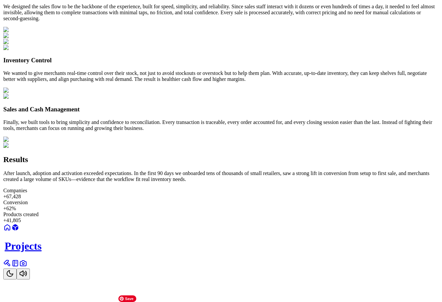
scroll to position [862, 0]
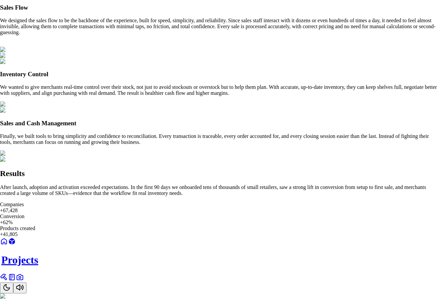
click at [74, 293] on img at bounding box center [37, 296] width 74 height 6
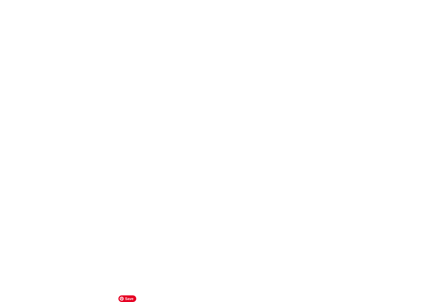
scroll to position [1227, 0]
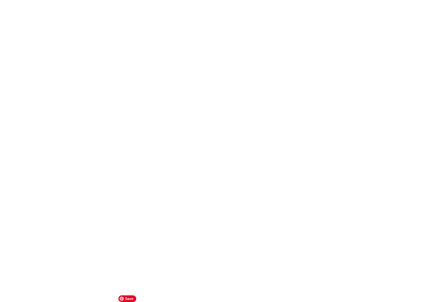
scroll to position [1293, 0]
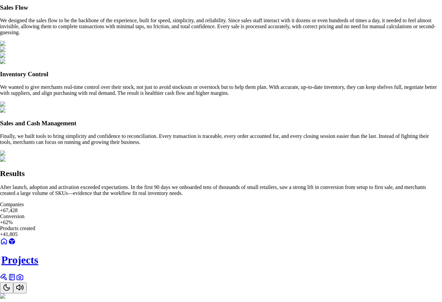
scroll to position [951, 0]
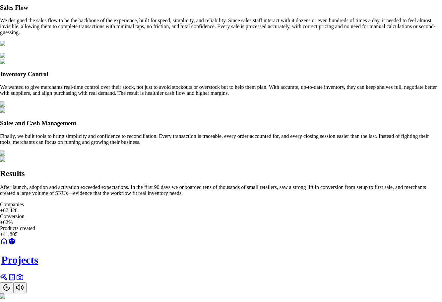
click at [74, 293] on img at bounding box center [37, 296] width 74 height 6
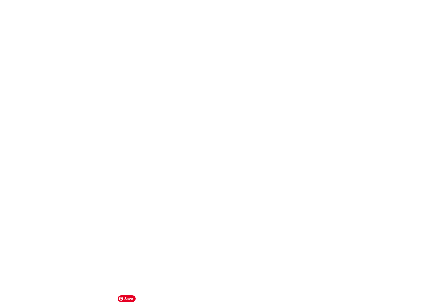
scroll to position [1746, 0]
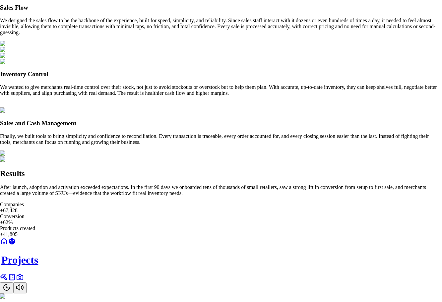
click at [93, 293] on img at bounding box center [46, 296] width 93 height 6
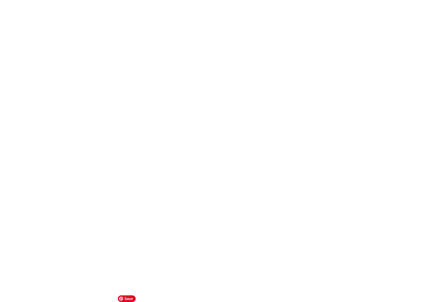
scroll to position [2244, 0]
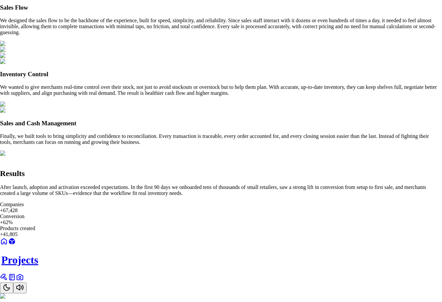
click at [122, 293] on img at bounding box center [61, 296] width 122 height 6
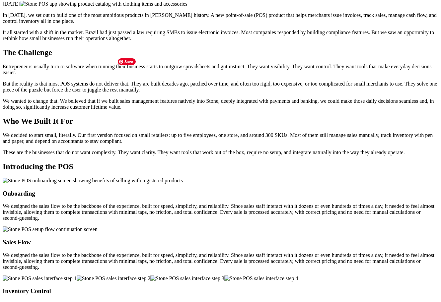
scroll to position [33, 0]
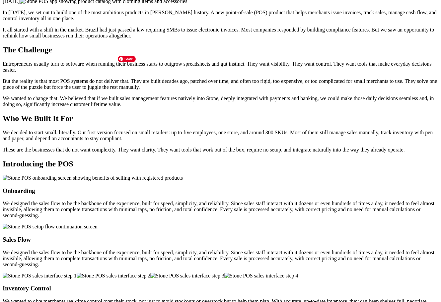
click at [187, 4] on img at bounding box center [103, 1] width 167 height 6
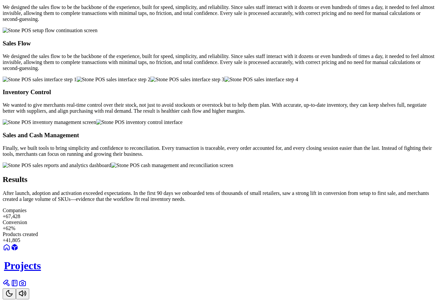
scroll to position [464, 0]
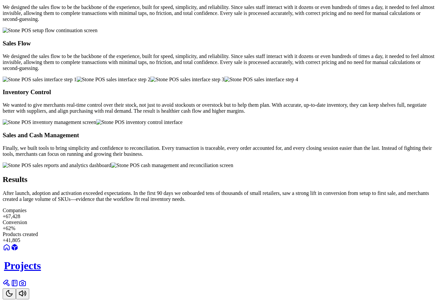
scroll to position [762, 0]
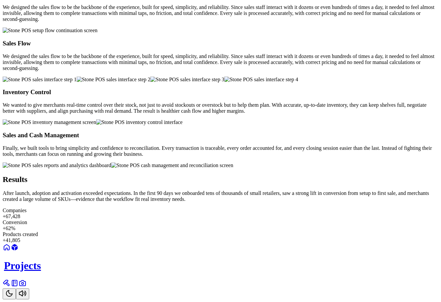
click at [97, 33] on img at bounding box center [50, 31] width 95 height 6
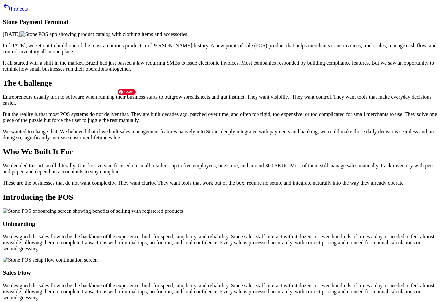
click at [187, 37] on img at bounding box center [103, 34] width 167 height 6
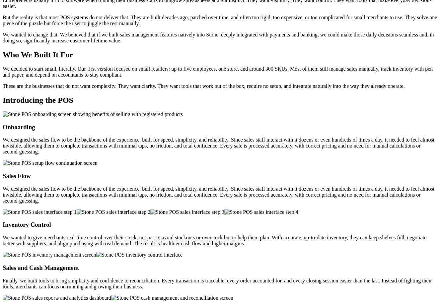
scroll to position [99, 0]
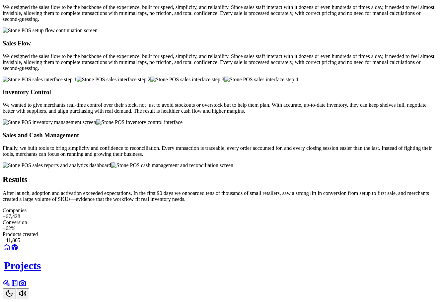
scroll to position [530, 0]
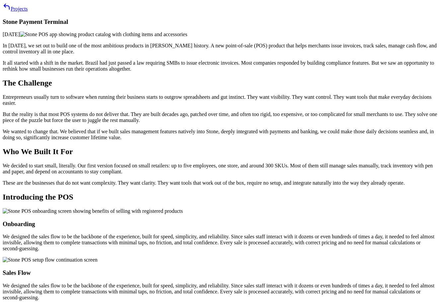
scroll to position [496, 0]
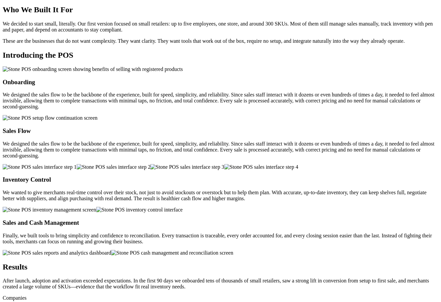
scroll to position [65, 0]
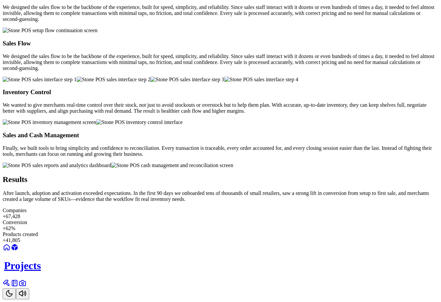
scroll to position [695, 0]
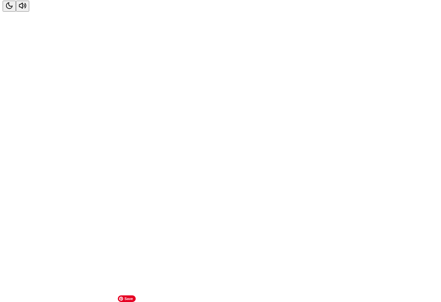
scroll to position [629, 0]
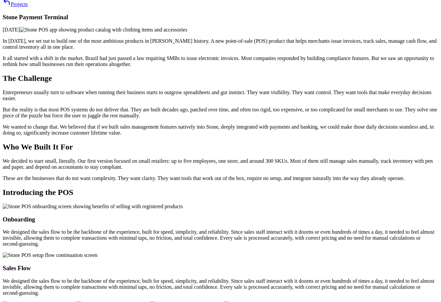
scroll to position [0, 0]
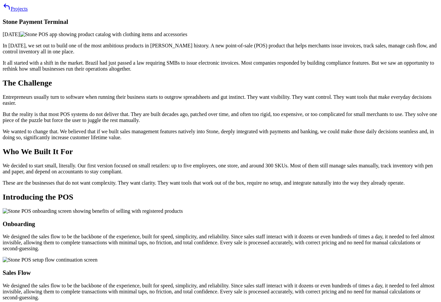
click at [187, 37] on img at bounding box center [103, 34] width 167 height 6
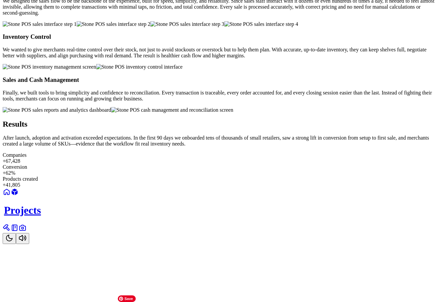
click at [150, 27] on img at bounding box center [114, 24] width 74 height 6
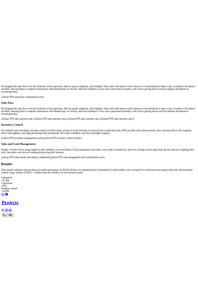
scroll to position [1624, 0]
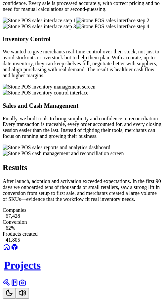
scroll to position [1523, 0]
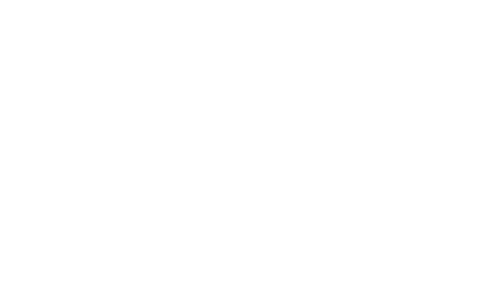
scroll to position [1068, 0]
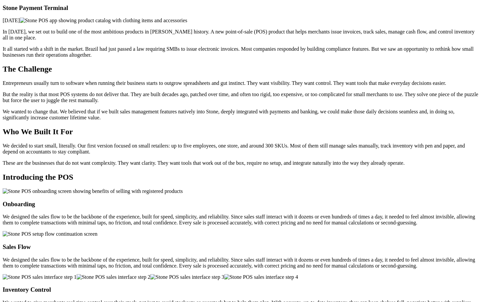
scroll to position [0, 0]
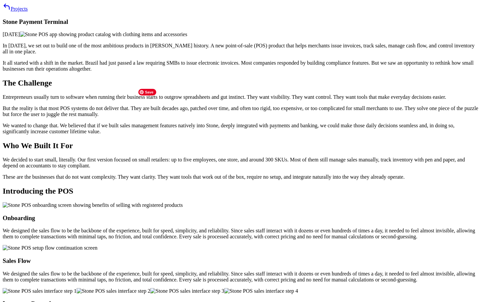
click at [187, 37] on img at bounding box center [103, 34] width 167 height 6
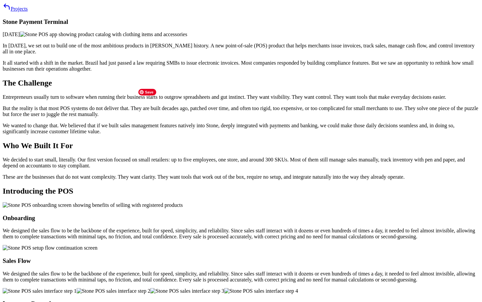
click at [187, 37] on img at bounding box center [103, 34] width 167 height 6
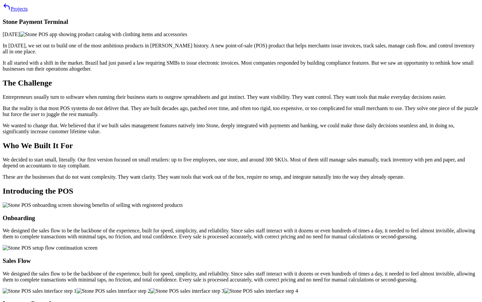
click at [156, 21] on div "Projects Stone Payment Terminal [DATE] In [DATE], we set out to build one of th…" at bounding box center [241, 229] width 476 height 452
click at [28, 12] on link "Projects" at bounding box center [15, 9] width 25 height 6
